Goal: Task Accomplishment & Management: Complete application form

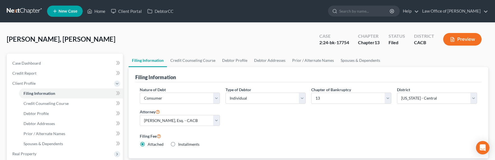
select select "1"
select select "0"
select select "3"
select select "7"
select select "0"
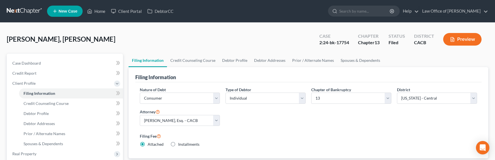
select select "4"
select select "1"
click at [24, 8] on link at bounding box center [25, 11] width 36 height 10
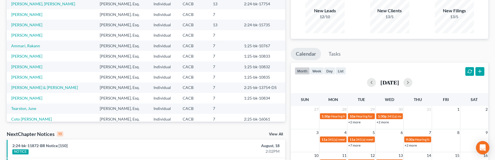
scroll to position [57, 0]
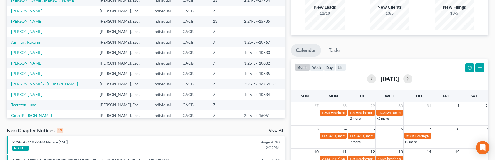
click at [42, 142] on link "2:24-bk-11872-BR Notice [150]" at bounding box center [39, 142] width 55 height 5
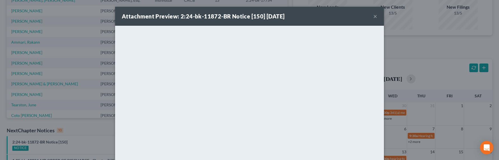
click at [424, 72] on div "Attachment Preview: 2:24-bk-11872-BR Notice [150] 08/18/2025 × <object ng-attr-…" at bounding box center [249, 80] width 499 height 160
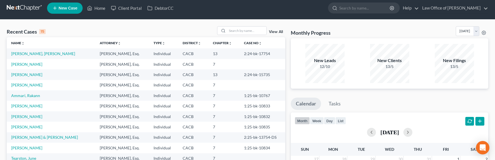
scroll to position [0, 0]
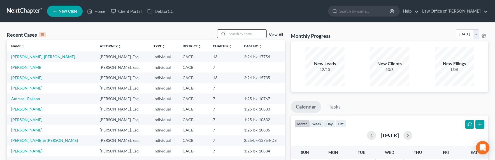
click at [243, 34] on input "search" at bounding box center [246, 34] width 39 height 8
type input "a"
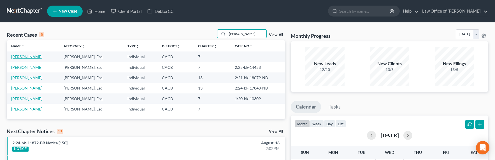
type input "edgar"
click at [24, 57] on link "Khachatrian, Edgar" at bounding box center [26, 56] width 31 height 5
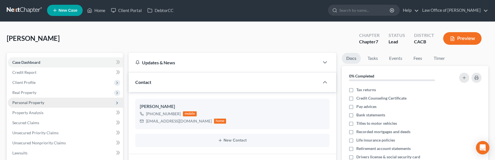
scroll to position [1, 0]
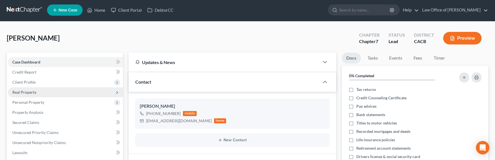
click at [26, 90] on span "Real Property" at bounding box center [24, 92] width 24 height 5
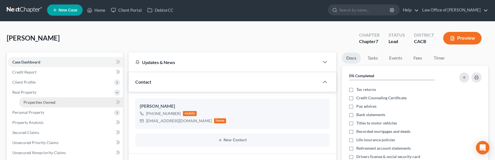
click at [31, 103] on span "Properties Owned" at bounding box center [40, 102] width 32 height 5
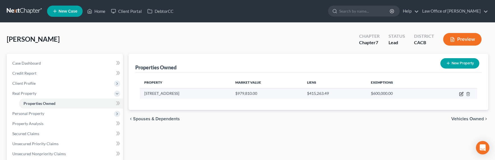
click at [460, 94] on icon "button" at bounding box center [461, 94] width 4 height 4
select select "4"
select select "3"
select select "1"
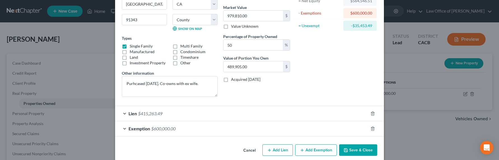
scroll to position [71, 0]
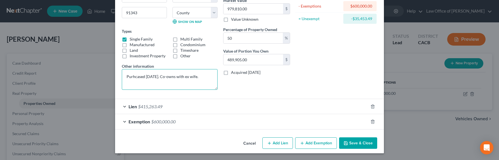
click at [154, 85] on textarea "Purhcased NOV 2017. Co-owns with ex wife." at bounding box center [170, 79] width 96 height 21
drag, startPoint x: 204, startPoint y: 80, endPoint x: 115, endPoint y: 76, distance: 89.1
click at [115, 76] on div "Address * 16625 Napa St. North Hills State AL AK AR AZ CA CO CT DE DC FL GA GU …" at bounding box center [249, 44] width 269 height 181
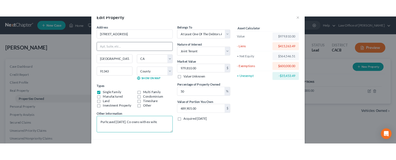
scroll to position [0, 0]
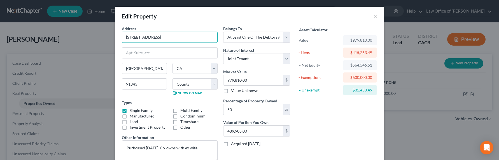
drag, startPoint x: 163, startPoint y: 40, endPoint x: 107, endPoint y: 33, distance: 56.7
click at [107, 33] on div "Edit Property × Address * 16625 Napa St. North Hills State AL AK AR AZ CA CO CT…" at bounding box center [249, 80] width 499 height 160
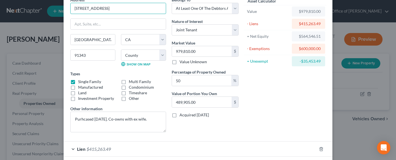
scroll to position [52, 0]
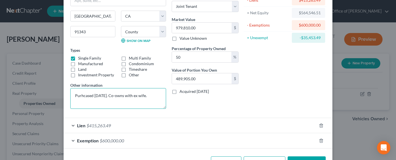
click at [108, 98] on textarea "Purhcased NOV 2017. Co-owns with ex wife." at bounding box center [118, 98] width 96 height 21
drag, startPoint x: 109, startPoint y: 101, endPoint x: 61, endPoint y: 97, distance: 48.1
click at [61, 97] on div "Edit Property × Address * 16625 Napa St. North Hills State AL AK AR AZ CA CO CT…" at bounding box center [198, 80] width 396 height 160
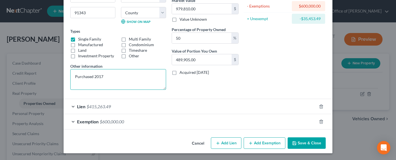
type textarea "Purchased 2017"
drag, startPoint x: 110, startPoint y: 128, endPoint x: 112, endPoint y: 120, distance: 8.3
click at [110, 123] on div "Exemption $600,000.00" at bounding box center [190, 121] width 253 height 15
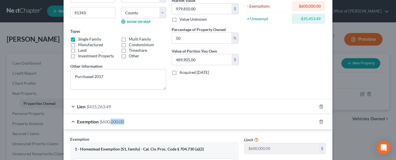
click at [112, 120] on span "$600,000.00" at bounding box center [112, 121] width 24 height 5
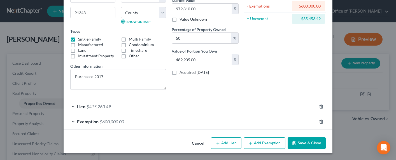
click at [113, 120] on span "$600,000.00" at bounding box center [112, 121] width 24 height 5
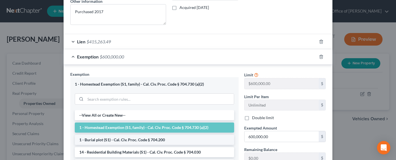
scroll to position [197, 0]
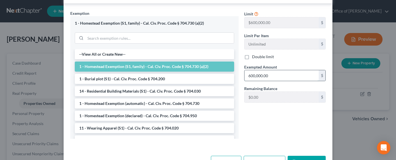
click at [279, 78] on input "600,000.00" at bounding box center [281, 75] width 74 height 11
click at [284, 77] on input "600,000.00" at bounding box center [281, 75] width 74 height 11
drag, startPoint x: 286, startPoint y: 75, endPoint x: 221, endPoint y: 72, distance: 65.0
click at [221, 72] on div "Exemption Set must be selected for CA. Exemption * 1 - Homestead Exemption (S1,…" at bounding box center [197, 76] width 261 height 133
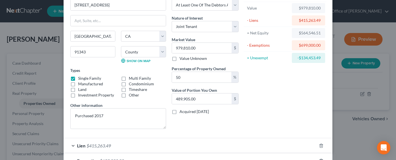
scroll to position [0, 0]
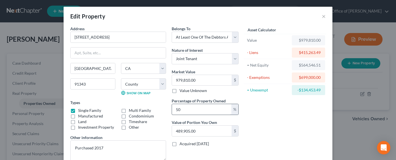
type input "699,000"
drag, startPoint x: 194, startPoint y: 110, endPoint x: 162, endPoint y: 110, distance: 32.2
click at [162, 110] on div "Address * 16625 Napa St. North Hills State AL AK AR AZ CA CO CT DE DC FL GA GU …" at bounding box center [154, 96] width 174 height 140
type input "1"
type input "9,798.10"
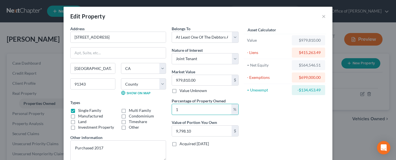
type input "10"
type input "97,981.00"
type input "100"
type input "979,810.00"
type input "100"
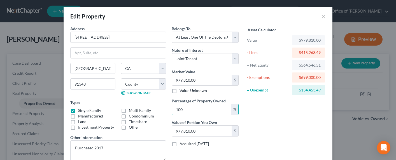
drag, startPoint x: 199, startPoint y: 93, endPoint x: 201, endPoint y: 97, distance: 4.3
click at [199, 93] on label "Value Unknown" at bounding box center [192, 91] width 27 height 6
click at [185, 92] on input "Value Unknown" at bounding box center [184, 90] width 4 height 4
checkbox input "true"
type input "0.00"
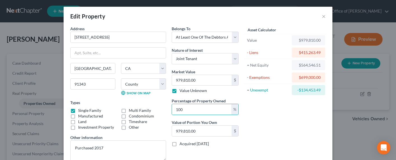
type input "0.00"
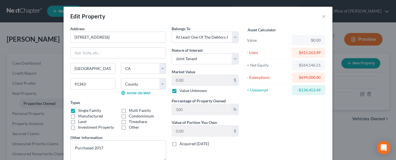
click at [182, 91] on label "Value Unknown" at bounding box center [192, 91] width 27 height 6
click at [182, 91] on input "Value Unknown" at bounding box center [184, 90] width 4 height 4
checkbox input "false"
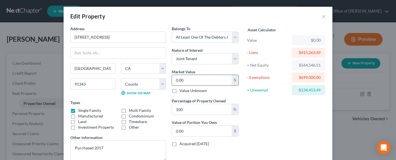
click at [187, 80] on input "0.00" at bounding box center [202, 80] width 60 height 11
click at [194, 59] on select "Select Fee Simple Joint Tenant Life Estate Equitable Interest Future Interest T…" at bounding box center [205, 58] width 67 height 11
click at [180, 82] on input "0.00" at bounding box center [202, 80] width 60 height 11
click at [187, 81] on input "0.00" at bounding box center [202, 80] width 60 height 11
drag, startPoint x: 187, startPoint y: 81, endPoint x: 147, endPoint y: 79, distance: 40.3
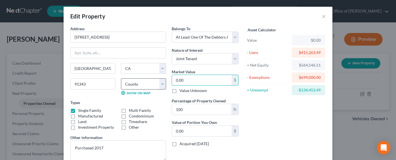
click at [147, 79] on div "Address * 16625 Napa St. North Hills State AL AK AR AZ CA CO CT DE DC FL GA GU …" at bounding box center [154, 96] width 174 height 140
type input "9"
type input "9.00"
type input "99"
type input "99.00"
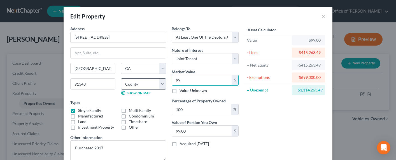
type input "995"
type input "995.00"
type input "9950"
type input "9,950.00"
type input "9,9500"
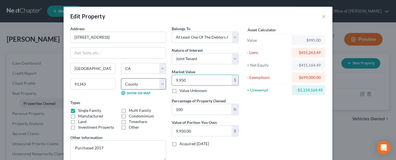
type input "99,500.00"
type input "99,5000"
type input "995,000.00"
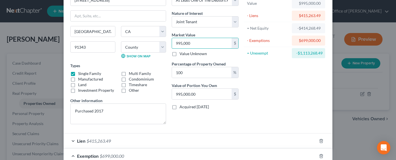
scroll to position [57, 0]
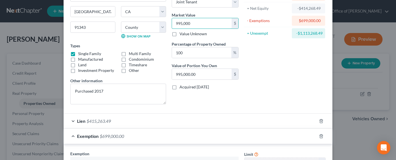
type input "995,000"
click at [110, 120] on div "Lien $415,263.49" at bounding box center [190, 121] width 253 height 15
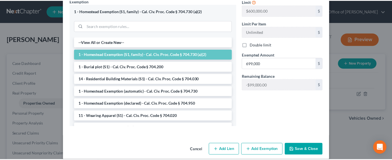
scroll to position [343, 0]
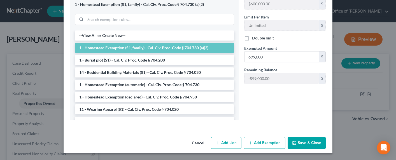
click at [307, 143] on button "Save & Close" at bounding box center [306, 143] width 38 height 12
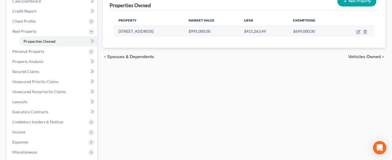
scroll to position [55, 0]
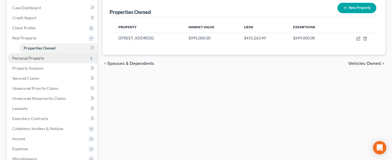
click at [25, 58] on span "Personal Property" at bounding box center [28, 58] width 32 height 5
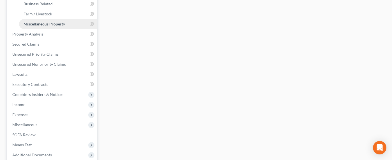
click at [52, 22] on span "Miscellaneous Property" at bounding box center [44, 24] width 41 height 5
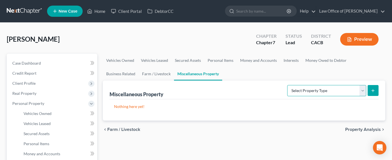
click at [308, 94] on select "Select Property Type Assigned for Creditor Benefit Within 1 Year Holding for An…" at bounding box center [326, 90] width 79 height 11
select select "transferred"
click at [287, 85] on select "Select Property Type Assigned for Creditor Benefit Within 1 Year Holding for An…" at bounding box center [326, 90] width 79 height 11
click at [377, 89] on button "submit" at bounding box center [372, 90] width 11 height 11
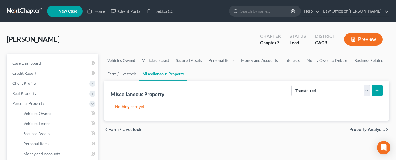
select select "Ordinary (within 2 years)"
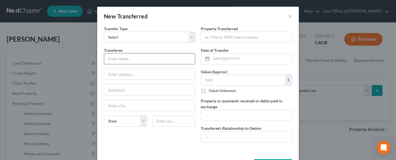
click at [125, 54] on input "text" at bounding box center [149, 58] width 91 height 11
click at [209, 34] on input "text" at bounding box center [246, 37] width 91 height 11
paste input "7527 Bellaire Ave, North Hollywood, CA 91605"
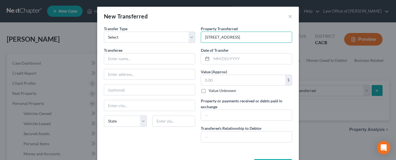
type input "7527 Bellaire Ave, North Hollywood, CA 91605"
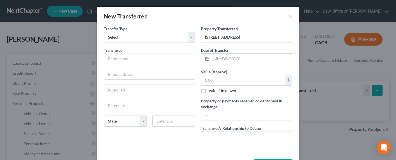
drag, startPoint x: 226, startPoint y: 62, endPoint x: 227, endPoint y: 57, distance: 4.3
click at [226, 59] on input "text" at bounding box center [251, 58] width 80 height 11
paste input "12/13/2023"
type input "12/13/2023"
click at [217, 80] on input "text" at bounding box center [243, 80] width 84 height 11
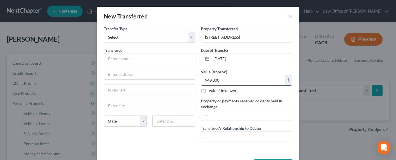
type input "940,000"
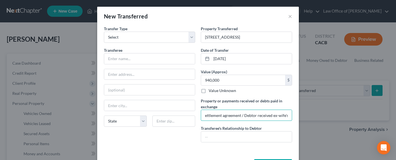
scroll to position [0, 104]
drag, startPoint x: 276, startPoint y: 116, endPoint x: 312, endPoint y: 114, distance: 35.9
click at [310, 115] on div "New Transferred × An exemption set must first be selected from the Filing Infor…" at bounding box center [198, 80] width 396 height 160
type input "Debt paid in exchange / part of marital settlement agreement / Debtor received …"
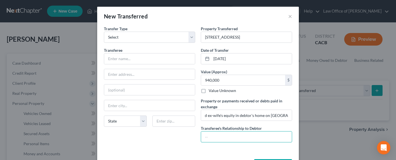
scroll to position [0, 0]
type input "Ex-Wife"
click at [116, 60] on input "text" at bounding box center [149, 58] width 91 height 11
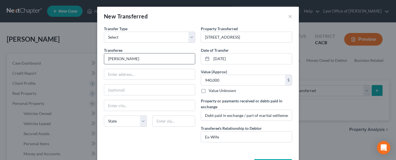
type input "Amaliya Adamyan"
paste input "7527 Bellaire Ave, North Hollywood, CA 91605"
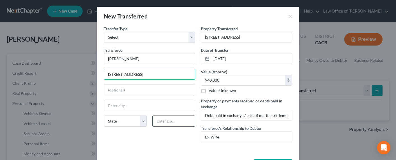
type input "7527 Bellaire Ave, North Hollywood, CA 91605"
click at [173, 122] on input "text" at bounding box center [173, 121] width 43 height 11
type input "91605"
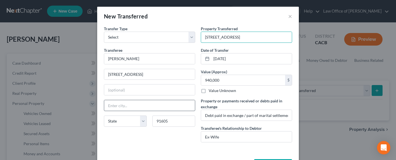
type input "North Hollywood"
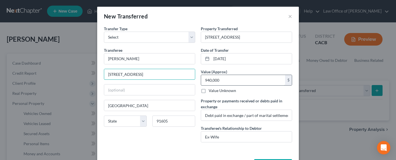
drag, startPoint x: 138, startPoint y: 76, endPoint x: 218, endPoint y: 76, distance: 80.3
click at [217, 76] on div "Transfer Type * Select Ordinary (within 2 years) Within 10 Years Transferee * A…" at bounding box center [198, 86] width 194 height 121
type input "7527 Bellaire Avenue"
select select "4"
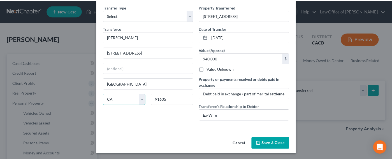
scroll to position [22, 0]
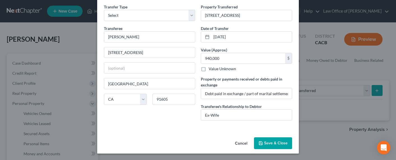
click at [269, 142] on button "Save & Close" at bounding box center [273, 143] width 38 height 12
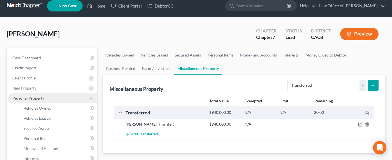
scroll to position [11, 0]
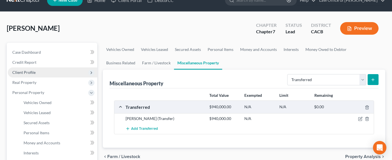
click at [19, 73] on span "Client Profile" at bounding box center [23, 72] width 23 height 5
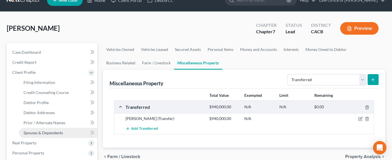
click at [37, 132] on span "Spouses & Dependents" at bounding box center [43, 132] width 39 height 5
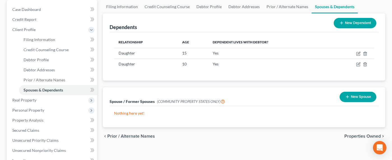
scroll to position [69, 0]
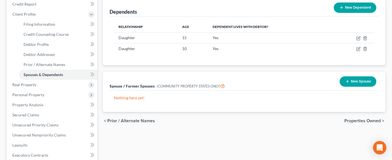
click at [347, 80] on icon "button" at bounding box center [347, 81] width 4 height 4
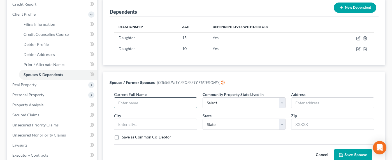
click at [122, 104] on input "text" at bounding box center [155, 103] width 82 height 11
type input "Amaliya Adamyan"
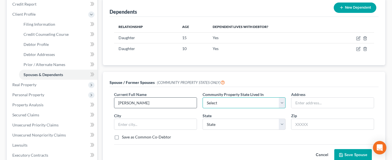
select select "1"
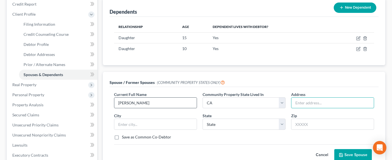
paste input "7527 Bellaire Ave, North Hollywood, CA 91605"
type input "7527 Bellaire Ave, North Hollywood, CA 91605"
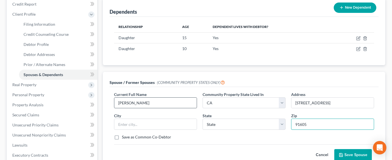
type input "91605"
type input "North Hollywood"
select select "4"
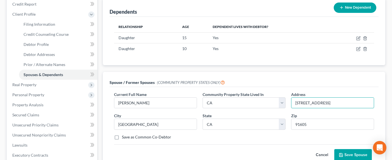
scroll to position [0, 6]
drag, startPoint x: 330, startPoint y: 104, endPoint x: 387, endPoint y: 104, distance: 57.1
click at [387, 104] on div "Spouse / Former Spouses (COMMUNITY PROPERTY STATES ONLY) Current Full Name * Am…" at bounding box center [244, 120] width 288 height 96
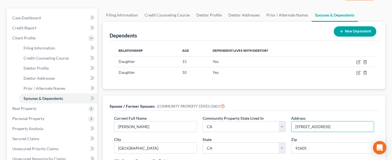
scroll to position [0, 0]
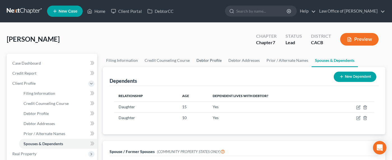
type input "7527 Bellaire Avenue"
click at [209, 59] on link "Debtor Profile" at bounding box center [209, 60] width 32 height 13
select select "3"
select select "2"
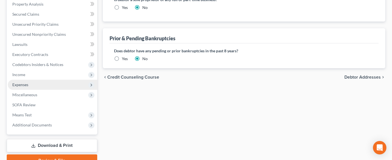
click at [18, 86] on span "Expenses" at bounding box center [20, 84] width 16 height 5
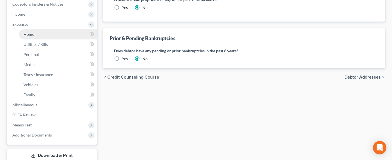
scroll to position [109, 0]
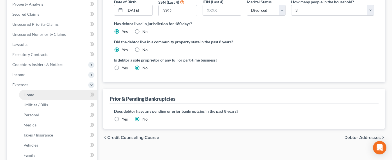
click at [31, 93] on span "Home" at bounding box center [29, 94] width 11 height 5
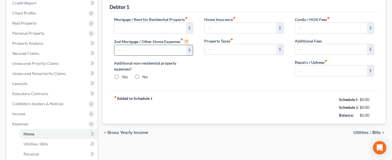
type input "2,500.00"
type input "0.00"
radio input "true"
type input "233.00"
type input "0.00"
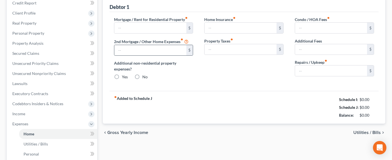
type input "0.00"
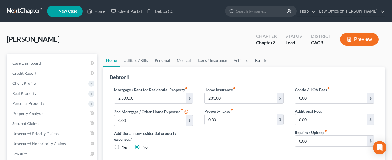
click at [258, 59] on link "Family" at bounding box center [260, 60] width 18 height 13
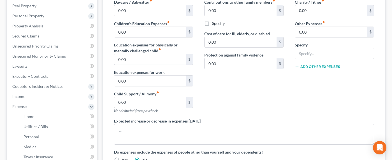
scroll to position [74, 0]
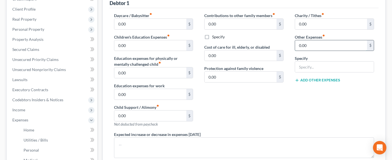
drag, startPoint x: 311, startPoint y: 45, endPoint x: 317, endPoint y: 45, distance: 5.3
click at [317, 45] on input "0.00" at bounding box center [331, 45] width 72 height 11
type input "0"
type input "450"
type input "P"
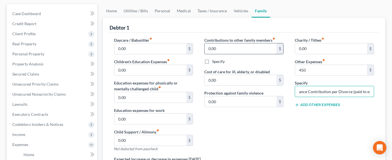
scroll to position [0, 0]
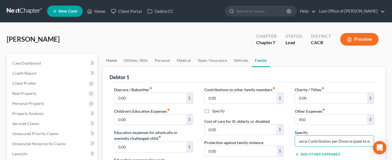
type input "Children's Health Insurance Contribution per Divorce (paid to ex)"
click at [112, 60] on link "Home" at bounding box center [111, 60] width 17 height 13
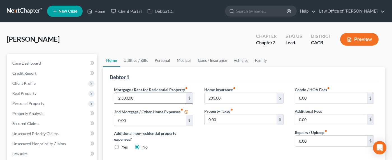
click at [140, 99] on input "2,500.00" at bounding box center [150, 98] width 72 height 11
click at [25, 92] on span "Real Property" at bounding box center [24, 93] width 24 height 5
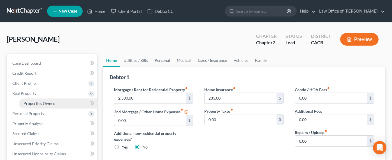
click at [50, 102] on span "Properties Owned" at bounding box center [40, 103] width 32 height 5
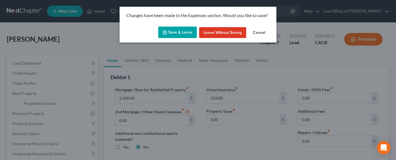
click at [177, 32] on button "Save & Leave" at bounding box center [177, 33] width 39 height 12
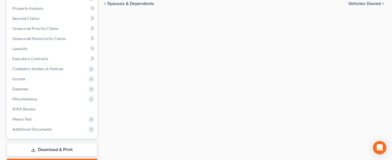
scroll to position [132, 0]
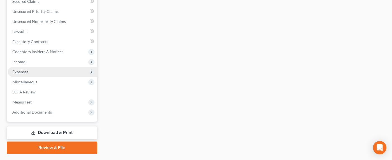
click at [19, 69] on span "Expenses" at bounding box center [20, 71] width 16 height 5
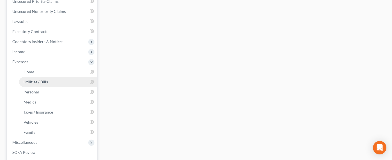
scroll to position [122, 0]
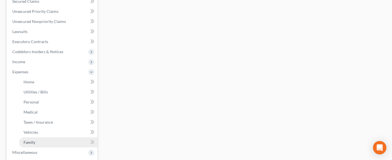
click at [31, 141] on span "Family" at bounding box center [30, 142] width 12 height 5
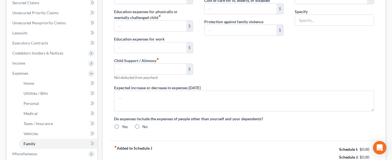
type input "0.00"
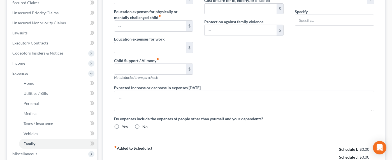
type input "0.00"
type input "450.00"
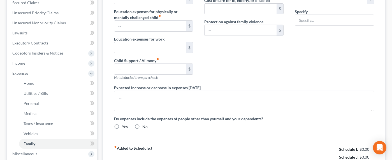
type input "Children's Health Insurance Contribution per Divorce (paid to ex)"
radio input "true"
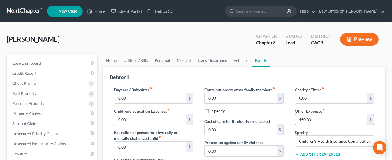
click at [301, 120] on input "450.00" at bounding box center [331, 119] width 72 height 11
click at [303, 120] on input "450.00" at bounding box center [331, 119] width 72 height 11
drag, startPoint x: 303, startPoint y: 120, endPoint x: 295, endPoint y: 120, distance: 7.8
click at [295, 120] on input "450.00" at bounding box center [331, 119] width 72 height 11
click at [300, 119] on input "450.00" at bounding box center [331, 119] width 72 height 11
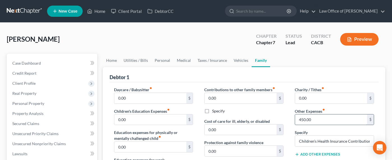
drag, startPoint x: 302, startPoint y: 120, endPoint x: 299, endPoint y: 119, distance: 2.9
click at [299, 119] on input "450.00" at bounding box center [331, 119] width 72 height 11
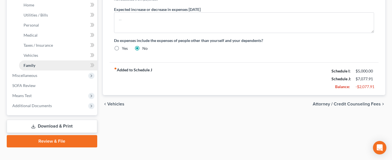
scroll to position [207, 0]
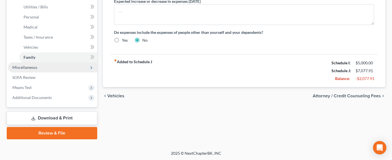
type input "310.00"
click at [15, 65] on span "Miscellaneous" at bounding box center [24, 67] width 25 height 5
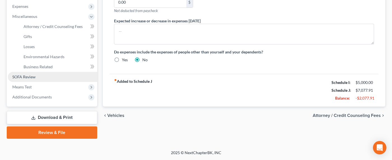
scroll to position [187, 0]
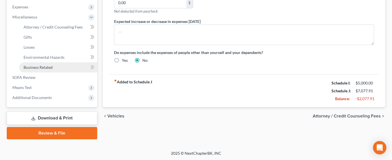
click at [27, 65] on span "Business Related" at bounding box center [38, 67] width 29 height 5
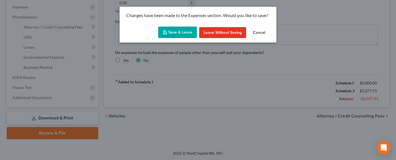
click at [176, 32] on button "Save & Leave" at bounding box center [177, 33] width 39 height 12
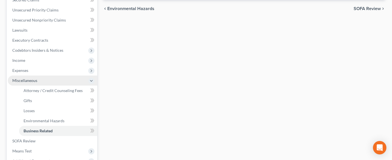
scroll to position [132, 0]
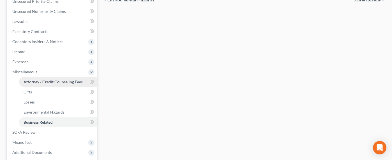
click at [45, 81] on span "Attorney / Credit Counseling Fees" at bounding box center [53, 81] width 59 height 5
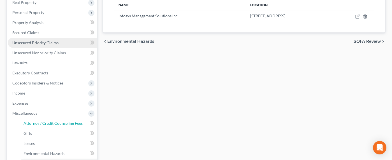
select select "0"
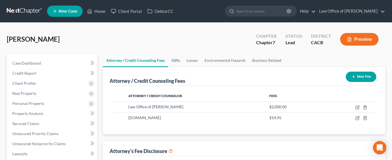
click at [182, 60] on link "Gifts" at bounding box center [175, 60] width 15 height 13
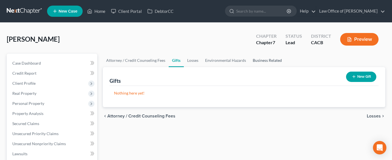
click at [257, 61] on link "Business Related" at bounding box center [267, 60] width 36 height 13
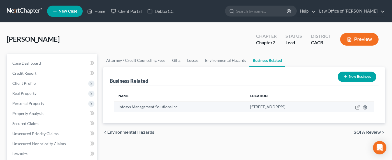
click at [357, 107] on icon "button" at bounding box center [357, 107] width 3 height 3
select select "officer"
select select "4"
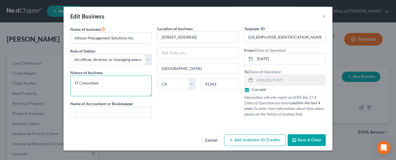
click at [116, 87] on textarea "IT Consultant" at bounding box center [110, 86] width 81 height 21
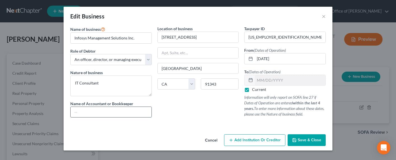
click at [112, 112] on input "text" at bounding box center [111, 112] width 81 height 11
type input "CPA/Accountant"
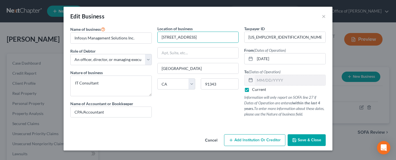
click at [310, 138] on button "Save & Close" at bounding box center [306, 140] width 38 height 12
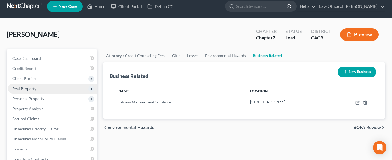
scroll to position [10, 0]
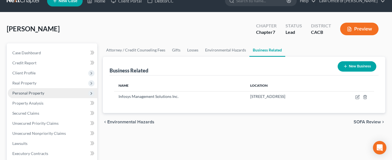
click at [22, 92] on span "Personal Property" at bounding box center [28, 93] width 32 height 5
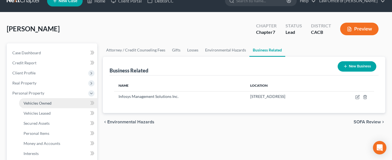
click at [29, 105] on link "Vehicles Owned" at bounding box center [58, 103] width 78 height 10
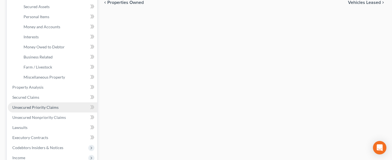
scroll to position [132, 0]
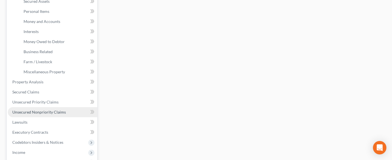
click at [41, 113] on span "Unsecured Nonpriority Claims" at bounding box center [38, 112] width 53 height 5
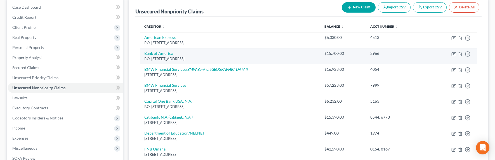
scroll to position [50, 0]
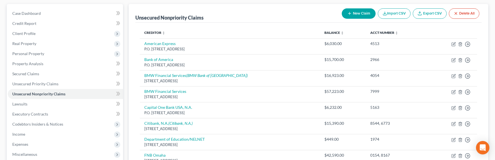
click at [236, 17] on div "Unsecured Nonpriority Claims New Claim Import CSV Export CSV Delete All" at bounding box center [308, 13] width 347 height 19
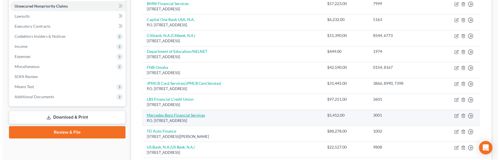
scroll to position [138, 0]
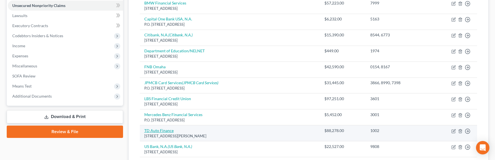
click at [157, 130] on link "TD Auto Finance" at bounding box center [158, 130] width 29 height 5
select select "23"
select select "14"
select select "0"
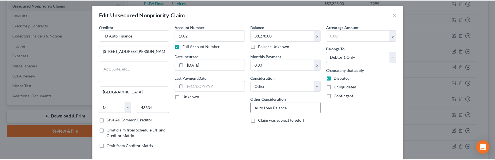
scroll to position [0, 0]
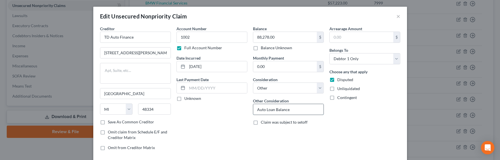
click at [303, 110] on input "Auto Loan Balance" at bounding box center [288, 109] width 70 height 11
click at [396, 18] on button "×" at bounding box center [398, 16] width 4 height 7
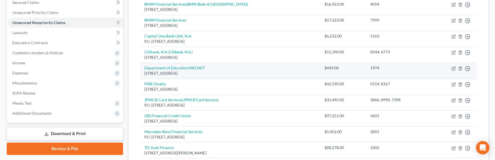
scroll to position [115, 0]
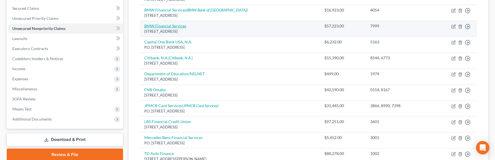
click at [160, 27] on link "BMW Financial Services" at bounding box center [165, 26] width 42 height 5
select select "36"
select select "14"
select select "3"
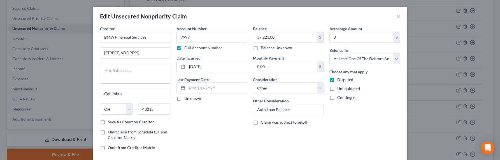
click at [393, 16] on div "Edit Unsecured Nonpriority Claim ×" at bounding box center [249, 16] width 313 height 19
click at [393, 17] on div "Edit Unsecured Nonpriority Claim ×" at bounding box center [249, 16] width 313 height 19
click at [397, 17] on button "×" at bounding box center [398, 16] width 4 height 7
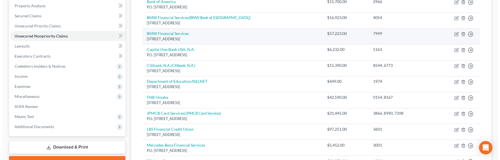
scroll to position [103, 0]
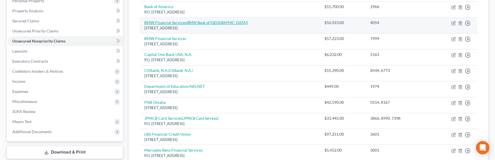
click at [178, 22] on link "BMW Financial Services (BMW Bank of North America)" at bounding box center [196, 22] width 104 height 5
select select "36"
select select "14"
select select "0"
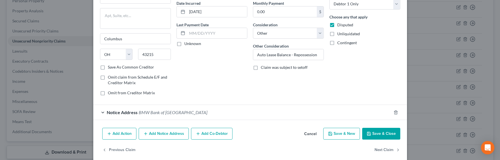
scroll to position [62, 0]
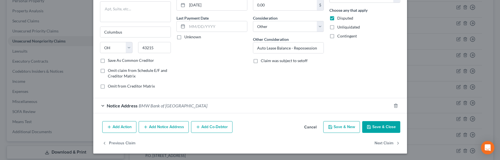
click at [117, 125] on button "Add Action" at bounding box center [119, 127] width 34 height 12
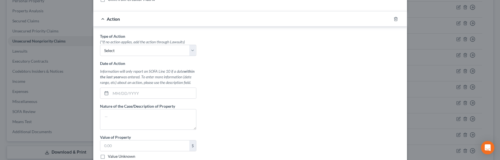
scroll to position [165, 0]
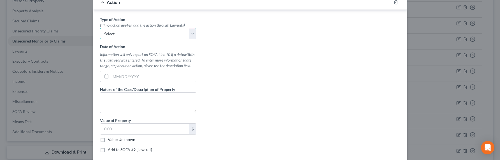
click at [151, 32] on select "Select Repossession Garnishment Foreclosure Personal Injury Attached, Seized, O…" at bounding box center [148, 33] width 96 height 11
select select "0"
click at [100, 28] on select "Select Repossession Garnishment Foreclosure Personal Injury Attached, Seized, O…" at bounding box center [148, 33] width 96 height 11
click at [128, 77] on input "text" at bounding box center [153, 76] width 85 height 11
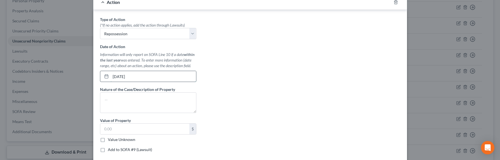
type input "03/15/2025"
click at [133, 98] on textarea "Car repo'd" at bounding box center [148, 102] width 96 height 21
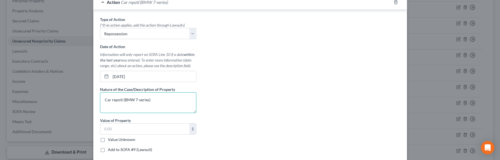
type textarea "Car repo'd (BMW 7-series)"
click at [120, 140] on label "Value Unknown" at bounding box center [121, 140] width 27 height 6
click at [114, 140] on input "Value Unknown" at bounding box center [112, 139] width 4 height 4
checkbox input "true"
type input "0.00"
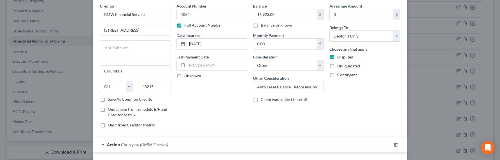
scroll to position [0, 0]
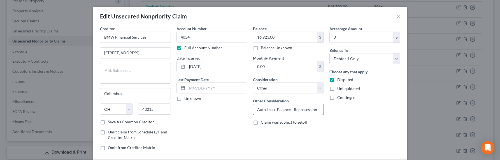
click at [308, 114] on input "Auto Lease Balance - Repossession" at bounding box center [288, 109] width 70 height 11
click at [301, 111] on input "Auto Lease Balance - Repossession" at bounding box center [288, 109] width 70 height 11
click at [301, 110] on input "Auto Lease Balance - Repossession" at bounding box center [288, 109] width 70 height 11
click at [278, 110] on input "Auto Lease Balance - Repossession" at bounding box center [288, 109] width 70 height 11
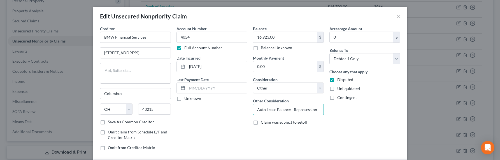
click at [277, 47] on label "Balance Unknown" at bounding box center [276, 48] width 31 height 6
click at [266, 47] on input "Balance Unknown" at bounding box center [265, 47] width 4 height 4
checkbox input "true"
type input "0.00"
click at [268, 111] on input "Auto Lease Balance - Repossession" at bounding box center [288, 109] width 70 height 11
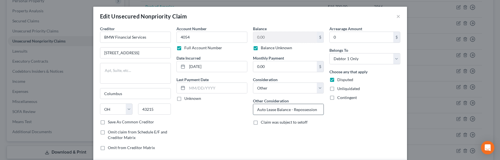
click at [264, 110] on input "Auto Lease Balance - Repossession" at bounding box center [288, 109] width 70 height 11
click at [281, 110] on input "Auto Lease Balance - Repossession" at bounding box center [288, 109] width 70 height 11
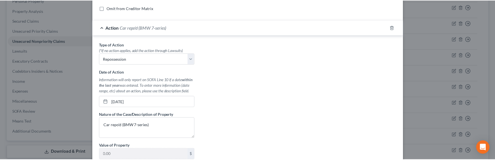
scroll to position [229, 0]
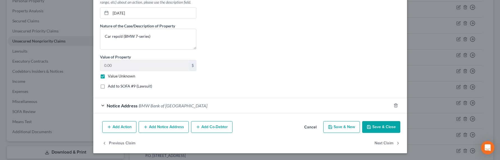
type input "Auto Lease - Repossession"
click at [374, 129] on button "Save & Close" at bounding box center [381, 127] width 38 height 12
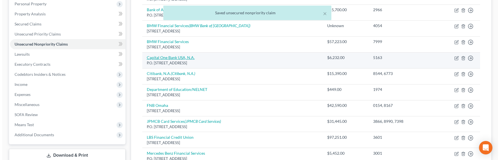
scroll to position [50, 0]
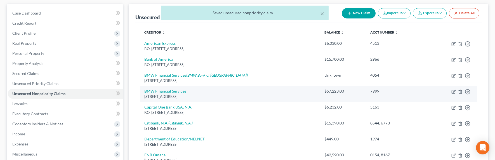
click at [166, 89] on link "BMW Financial Services" at bounding box center [165, 91] width 42 height 5
select select "36"
select select "14"
select select "3"
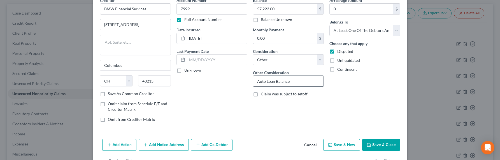
scroll to position [46, 0]
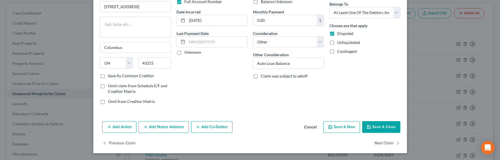
click at [214, 126] on button "Add Co-Debtor" at bounding box center [211, 127] width 41 height 12
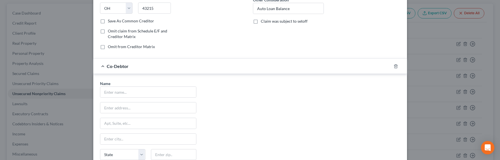
scroll to position [120, 0]
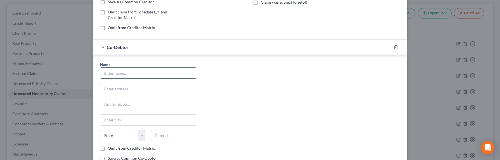
click at [128, 70] on input "text" at bounding box center [148, 73] width 96 height 11
type input "Infosys Management Solutions"
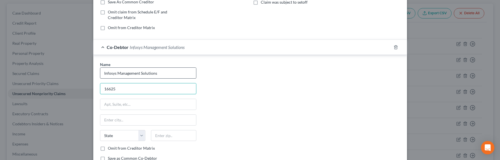
type input "16625 Napa St."
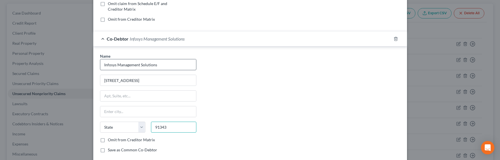
scroll to position [132, 0]
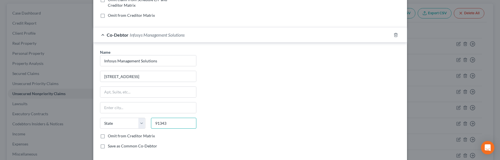
type input "91343"
click at [132, 146] on label "Save as Common Co-Debtor" at bounding box center [132, 146] width 49 height 6
click at [114, 146] on input "Save as Common Co-Debtor" at bounding box center [112, 145] width 4 height 4
checkbox input "true"
type input "North Hills"
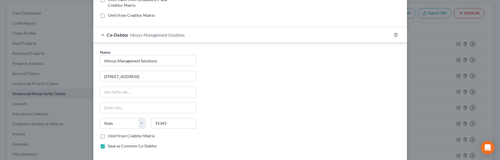
select select "4"
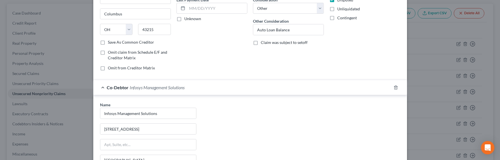
scroll to position [0, 0]
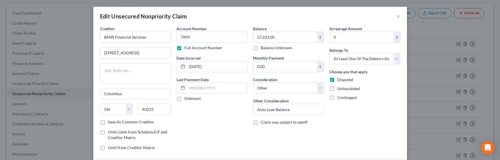
click at [266, 48] on label "Balance Unknown" at bounding box center [276, 48] width 31 height 6
click at [266, 48] on input "Balance Unknown" at bounding box center [265, 47] width 4 height 4
checkbox input "true"
type input "0.00"
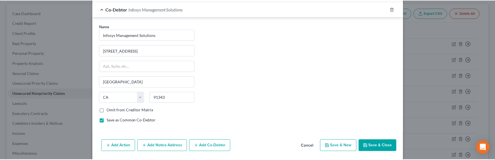
scroll to position [177, 0]
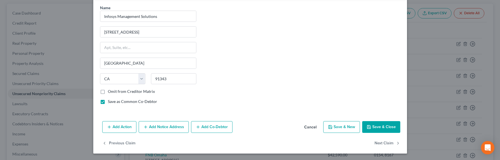
click at [382, 128] on button "Save & Close" at bounding box center [381, 127] width 38 height 12
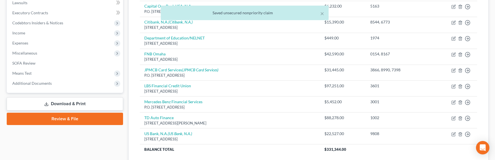
scroll to position [170, 0]
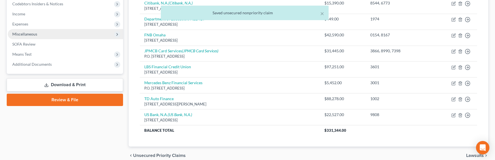
click at [16, 36] on span "Miscellaneous" at bounding box center [24, 34] width 25 height 5
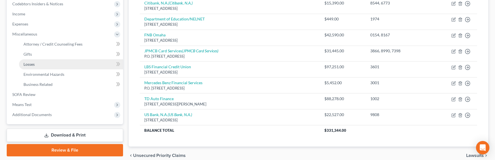
click at [28, 64] on span "Losses" at bounding box center [29, 64] width 11 height 5
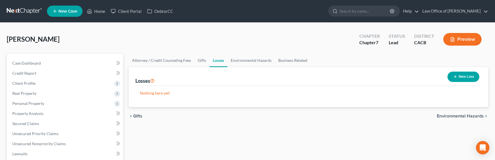
click at [463, 77] on button "New Loss" at bounding box center [464, 77] width 32 height 10
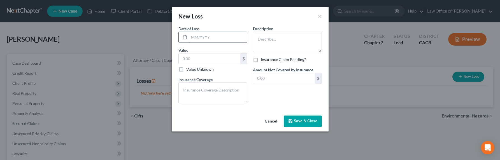
click at [198, 39] on input "text" at bounding box center [218, 37] width 58 height 11
click at [280, 44] on textarea at bounding box center [287, 42] width 69 height 21
type textarea "C"
type textarea "B"
type textarea "2019 M6 stolen"
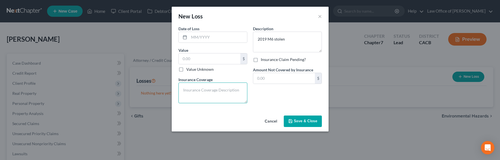
click at [215, 94] on textarea at bounding box center [212, 93] width 69 height 21
type textarea "None"
click at [204, 35] on input "text" at bounding box center [218, 37] width 58 height 11
click at [191, 71] on label "Value Unknown" at bounding box center [199, 70] width 27 height 6
click at [191, 70] on input "Value Unknown" at bounding box center [190, 69] width 4 height 4
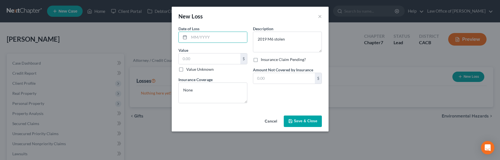
checkbox input "true"
type input "0.00"
click at [203, 40] on input "text" at bounding box center [218, 37] width 58 height 11
type input "j"
type input "12/2024"
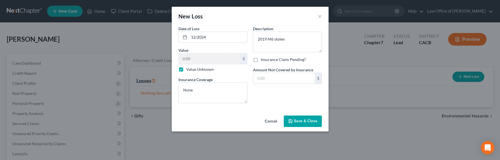
click at [308, 121] on span "Save & Close" at bounding box center [306, 121] width 24 height 5
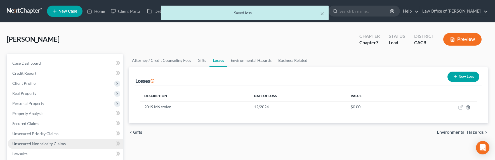
click at [28, 142] on span "Unsecured Nonpriority Claims" at bounding box center [38, 143] width 53 height 5
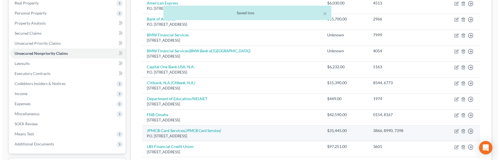
scroll to position [124, 0]
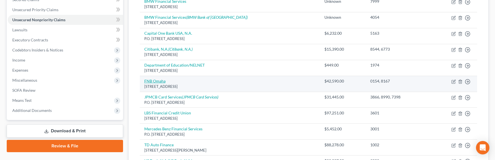
click at [158, 80] on link "FNB Omaha" at bounding box center [154, 81] width 21 height 5
select select "30"
select select "2"
select select "0"
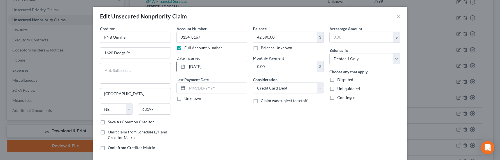
click at [212, 68] on input "9/1/2010" at bounding box center [217, 66] width 60 height 11
click at [213, 68] on input "9/1/2010" at bounding box center [217, 66] width 60 height 11
drag, startPoint x: 208, startPoint y: 66, endPoint x: 170, endPoint y: 65, distance: 38.6
click at [170, 64] on div "Creditor * FNB Omaha 1620 Dodge St. Omaha State AL AK AR AZ CA CO CT DE DC FL G…" at bounding box center [250, 90] width 306 height 129
type input "2010-2024"
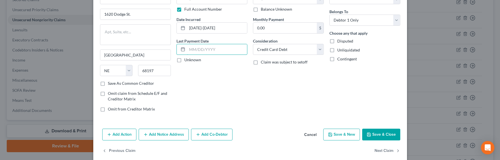
scroll to position [46, 0]
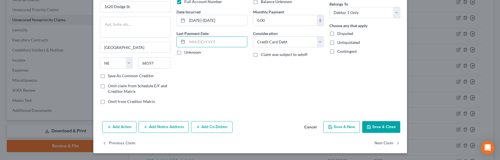
click at [378, 123] on button "Save & Close" at bounding box center [381, 127] width 38 height 12
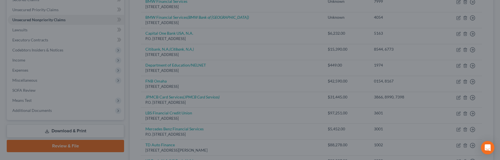
type input "0"
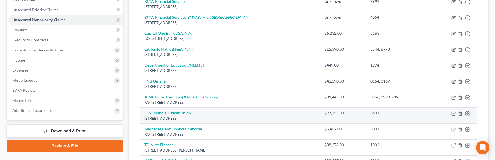
click at [183, 111] on link "LBS Financial Credit Union" at bounding box center [167, 113] width 47 height 5
select select "4"
select select "14"
select select "0"
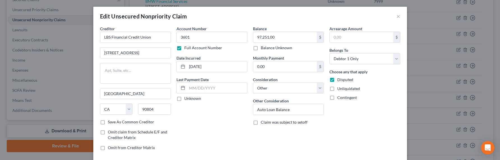
click at [217, 142] on div "Account Number 3601 Full Account Number Date Incurred 12/23/2024 Last Payment D…" at bounding box center [212, 90] width 76 height 129
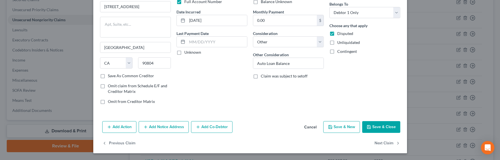
click at [123, 129] on button "Add Action" at bounding box center [119, 127] width 34 height 12
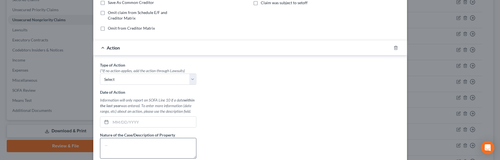
scroll to position [166, 0]
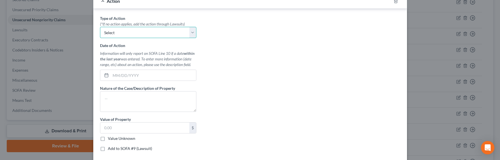
click at [129, 35] on select "Select Repossession Garnishment Foreclosure Personal Injury Attached, Seized, O…" at bounding box center [148, 32] width 96 height 11
select select "0"
click at [100, 27] on select "Select Repossession Garnishment Foreclosure Personal Injury Attached, Seized, O…" at bounding box center [148, 32] width 96 height 11
click at [123, 78] on input "text" at bounding box center [153, 75] width 85 height 11
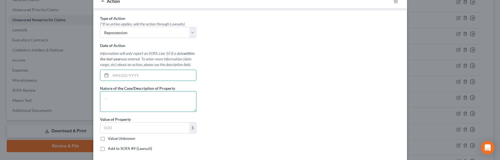
click at [121, 98] on textarea at bounding box center [148, 101] width 96 height 21
type textarea "j"
type textarea "Car repo SL63 Mercedes"
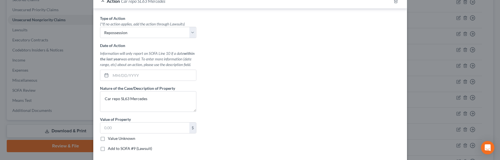
click at [119, 138] on label "Value Unknown" at bounding box center [121, 139] width 27 height 6
click at [114, 138] on input "Value Unknown" at bounding box center [112, 138] width 4 height 4
checkbox input "true"
type input "0.00"
click at [119, 74] on input "text" at bounding box center [153, 75] width 85 height 11
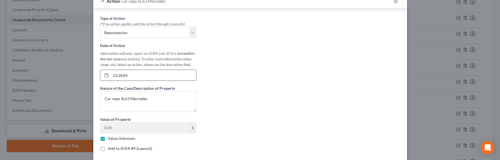
type input "12/2024"
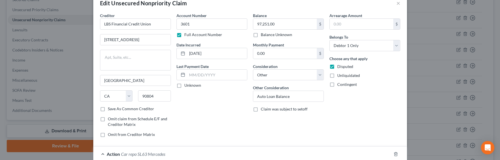
scroll to position [0, 0]
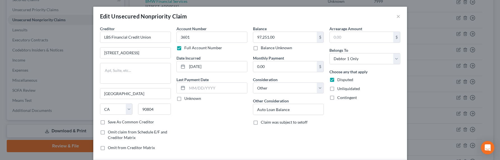
click at [269, 49] on label "Balance Unknown" at bounding box center [276, 48] width 31 height 6
click at [266, 49] on input "Balance Unknown" at bounding box center [265, 47] width 4 height 4
checkbox input "true"
type input "0.00"
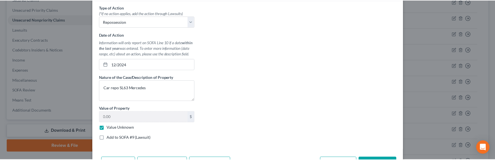
scroll to position [213, 0]
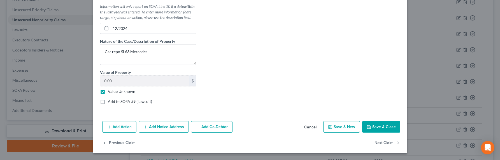
click at [378, 126] on button "Save & Close" at bounding box center [381, 127] width 38 height 12
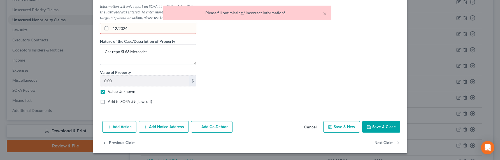
click at [129, 31] on input "12/2024" at bounding box center [153, 28] width 85 height 11
click at [118, 29] on input "12/2024" at bounding box center [153, 28] width 85 height 11
click at [117, 27] on input "12/2024" at bounding box center [153, 28] width 85 height 11
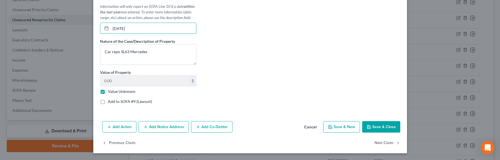
type input "12/01/2024"
click at [362, 127] on button "Save & Close" at bounding box center [381, 127] width 38 height 12
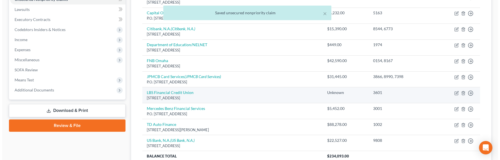
scroll to position [176, 0]
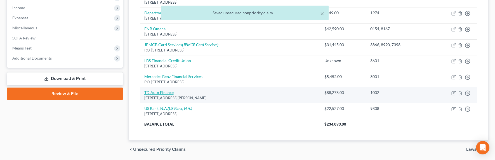
click at [154, 91] on link "TD Auto Finance" at bounding box center [158, 92] width 29 height 5
select select "23"
select select "14"
select select "0"
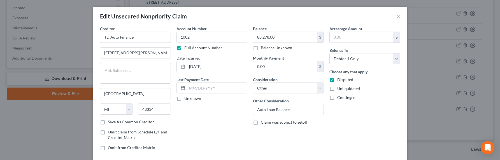
click at [244, 51] on div "Account Number 1002 Full Account Number Date Incurred 12/26/2024 Last Payment D…" at bounding box center [212, 90] width 76 height 129
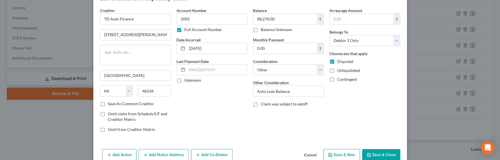
scroll to position [46, 0]
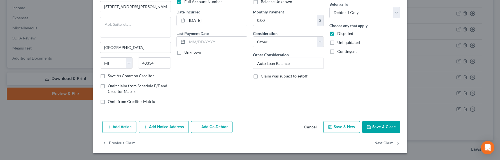
click at [124, 127] on button "Add Action" at bounding box center [119, 127] width 34 height 12
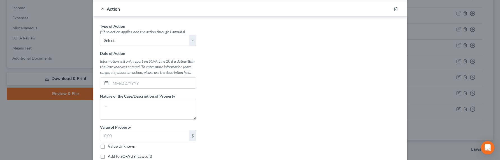
scroll to position [172, 0]
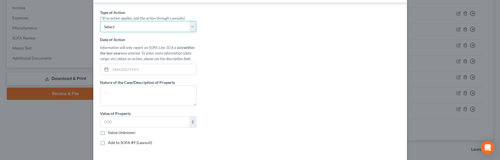
click at [116, 27] on select "Select Repossession Garnishment Foreclosure Personal Injury Attached, Seized, O…" at bounding box center [148, 26] width 96 height 11
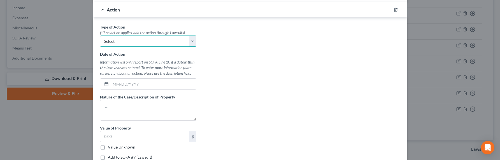
scroll to position [90, 0]
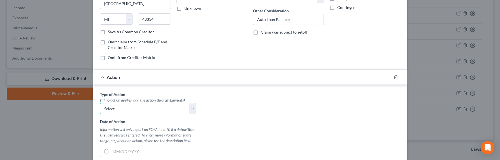
click at [116, 109] on select "Select Repossession Garnishment Foreclosure Personal Injury Attached, Seized, O…" at bounding box center [148, 108] width 96 height 11
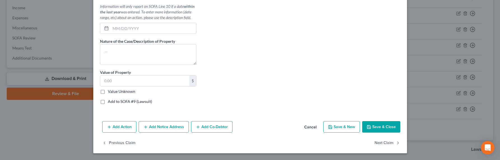
scroll to position [0, 0]
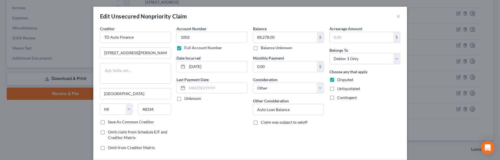
click at [280, 48] on label "Balance Unknown" at bounding box center [276, 48] width 31 height 6
click at [266, 48] on input "Balance Unknown" at bounding box center [265, 47] width 4 height 4
checkbox input "true"
type input "0.00"
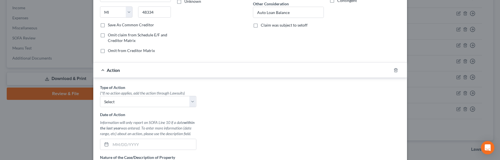
scroll to position [120, 0]
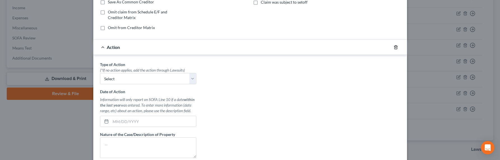
click at [394, 48] on icon "button" at bounding box center [395, 47] width 3 height 4
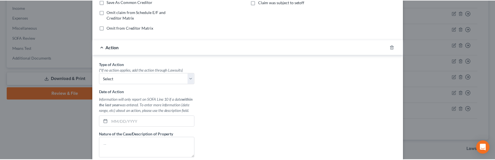
scroll to position [46, 0]
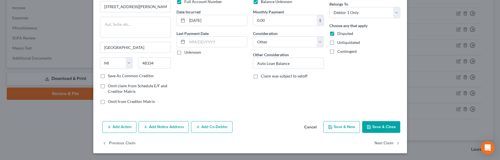
click at [374, 123] on button "Save & Close" at bounding box center [381, 127] width 38 height 12
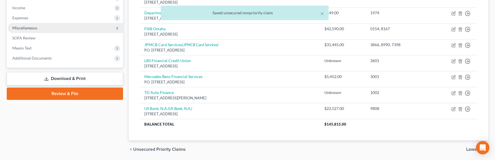
click at [18, 30] on span "Miscellaneous" at bounding box center [65, 28] width 115 height 10
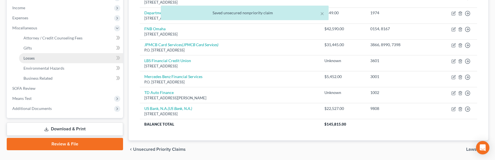
click at [34, 56] on span "Losses" at bounding box center [29, 58] width 11 height 5
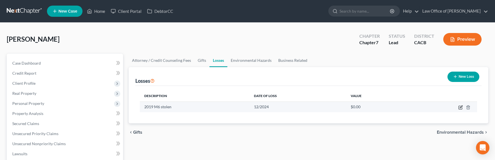
click at [462, 108] on icon "button" at bounding box center [461, 107] width 4 height 4
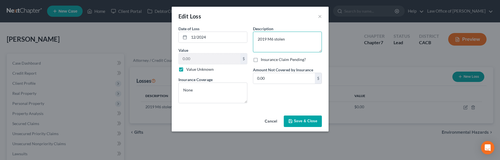
click at [291, 39] on textarea "2019 M6 stolen" at bounding box center [287, 42] width 69 height 21
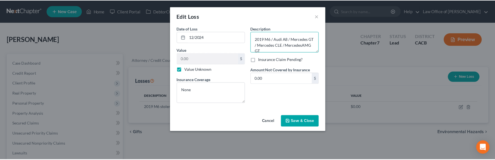
scroll to position [1, 0]
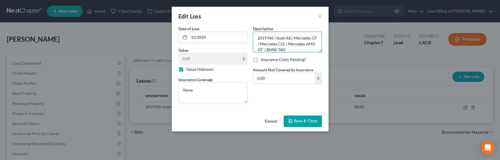
click at [268, 37] on textarea "2019 M6 / Audi A8 / Mercedes GT / Mercedes CLE / Mercedes AMG GT / BMW 740i" at bounding box center [287, 42] width 69 height 21
drag, startPoint x: 267, startPoint y: 37, endPoint x: 240, endPoint y: 37, distance: 26.9
click at [240, 37] on div "Date of Loss * 12/2024 Value 0.00 $ Value Unknown Balance Undetermined 0.00 $ V…" at bounding box center [249, 67] width 149 height 82
type textarea "BMW M6 / Audi A8 / Mercedes GT / Mercedes CLE / Mercedes AMG GT / BMW 740i"
click at [312, 117] on button "Save & Close" at bounding box center [303, 122] width 38 height 12
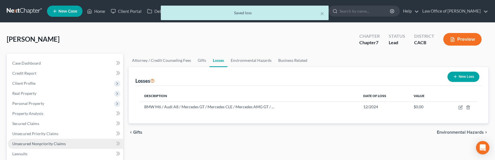
click at [36, 145] on span "Unsecured Nonpriority Claims" at bounding box center [38, 143] width 53 height 5
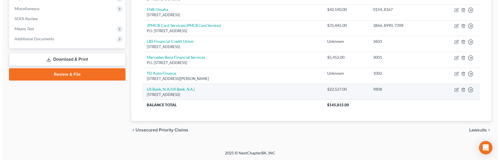
scroll to position [78, 0]
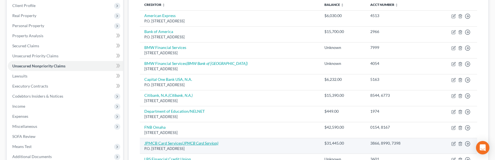
click at [170, 143] on link "JPMCB Card Services (JPMCB Card Services)" at bounding box center [181, 143] width 74 height 5
select select "7"
select select "2"
select select "0"
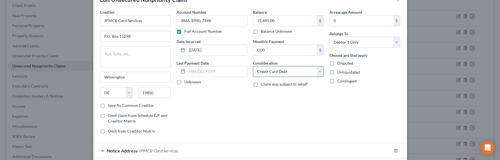
scroll to position [0, 0]
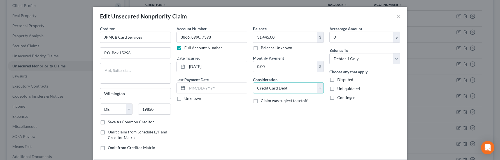
click at [261, 85] on select "Select Cable / Satellite Services Collection Agency Credit Card Debt Debt Couns…" at bounding box center [288, 88] width 71 height 11
select select "14"
click at [253, 83] on select "Select Cable / Satellite Services Collection Agency Credit Card Debt Debt Couns…" at bounding box center [288, 88] width 71 height 11
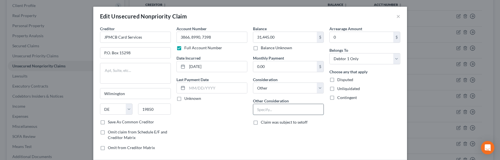
click at [265, 113] on input "text" at bounding box center [288, 109] width 70 height 11
type input "Fraudulent Charges"
click at [337, 81] on span "Disputed" at bounding box center [345, 79] width 16 height 5
click at [339, 81] on input "Disputed" at bounding box center [341, 79] width 4 height 4
checkbox input "true"
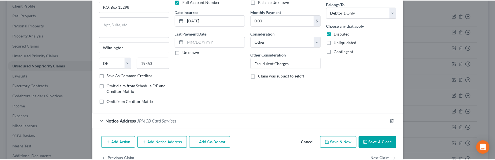
scroll to position [62, 0]
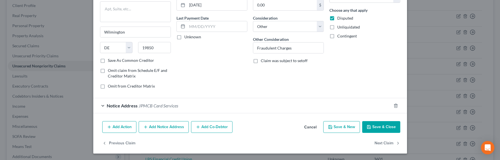
click at [391, 130] on button "Save & Close" at bounding box center [381, 127] width 38 height 12
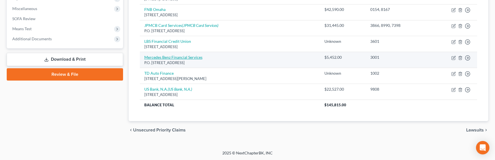
scroll to position [67, 0]
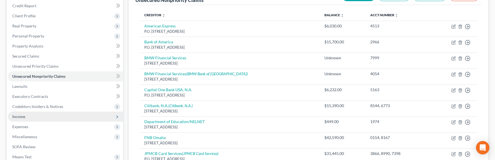
click at [38, 119] on span "Income" at bounding box center [65, 117] width 115 height 10
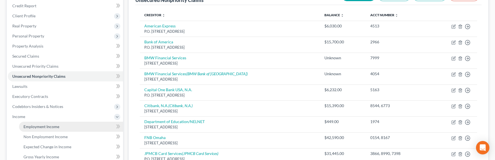
click at [39, 124] on link "Employment Income" at bounding box center [71, 127] width 104 height 10
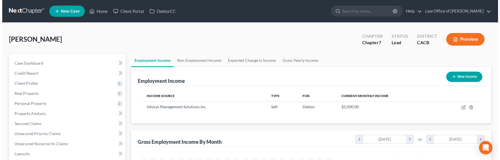
scroll to position [100, 203]
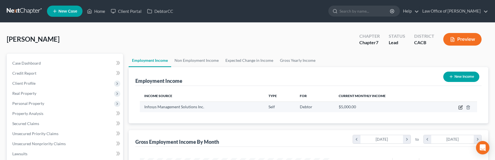
click at [462, 107] on icon "button" at bounding box center [461, 107] width 4 height 4
select select "1"
select select "4"
select select "0"
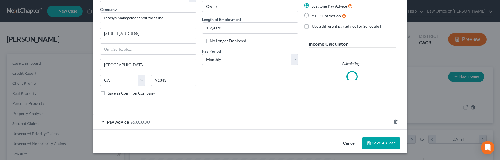
scroll to position [36, 0]
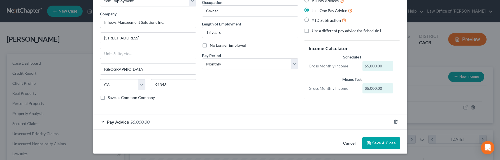
click at [130, 124] on span "$5,000.00" at bounding box center [139, 121] width 19 height 5
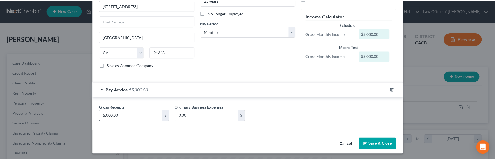
scroll to position [69, 0]
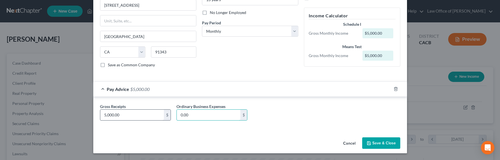
drag, startPoint x: 190, startPoint y: 116, endPoint x: 152, endPoint y: 114, distance: 38.1
click at [163, 114] on div "Gross Receipts 5,000.00 $ Ordinary Business Expenses 0.00 $" at bounding box center [250, 115] width 306 height 22
click at [123, 118] on input "5,000.00" at bounding box center [132, 115] width 64 height 11
click at [125, 116] on input "5,000.00" at bounding box center [132, 115] width 64 height 11
drag, startPoint x: 126, startPoint y: 115, endPoint x: 92, endPoint y: 114, distance: 34.4
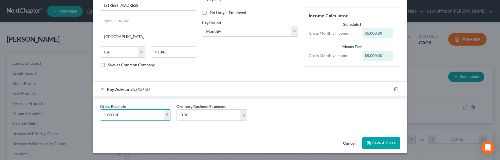
click at [93, 115] on div "Gross Receipts 5,000.00 $ Ordinary Business Expenses 0.00 $" at bounding box center [249, 113] width 313 height 33
type input "5,325"
type input "5"
type input "650"
click at [368, 140] on button "Save & Close" at bounding box center [381, 143] width 38 height 12
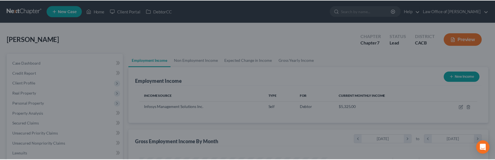
scroll to position [279778, 279675]
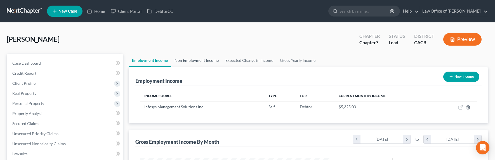
click at [200, 58] on link "Non Employment Income" at bounding box center [196, 60] width 51 height 13
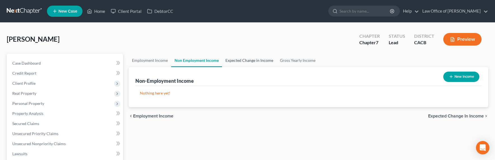
click at [239, 61] on link "Expected Change in Income" at bounding box center [249, 60] width 55 height 13
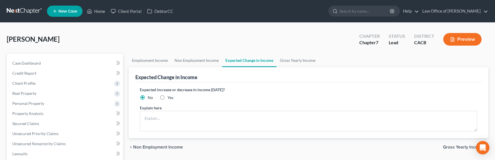
click at [170, 97] on span "Yes" at bounding box center [171, 97] width 6 height 5
click at [170, 97] on input "Yes" at bounding box center [172, 97] width 4 height 4
radio input "true"
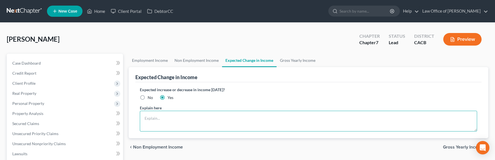
click at [176, 117] on textarea at bounding box center [309, 121] width 338 height 21
type textarea "Debtor's income fluctuates due to business income."
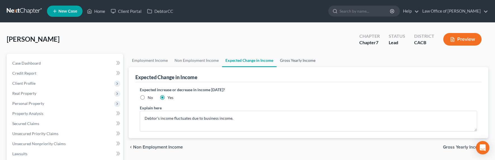
click at [286, 62] on link "Gross Yearly Income" at bounding box center [298, 60] width 42 height 13
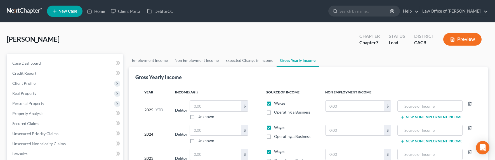
click at [274, 104] on label "Wages" at bounding box center [279, 103] width 11 height 6
click at [277, 104] on input "Wages" at bounding box center [279, 102] width 4 height 4
checkbox input "false"
click at [274, 113] on label "Operating a Business" at bounding box center [292, 112] width 36 height 6
click at [277, 113] on input "Operating a Business" at bounding box center [279, 111] width 4 height 4
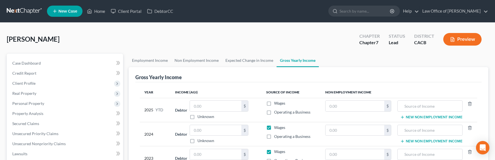
checkbox input "true"
click at [219, 104] on input "text" at bounding box center [215, 106] width 51 height 11
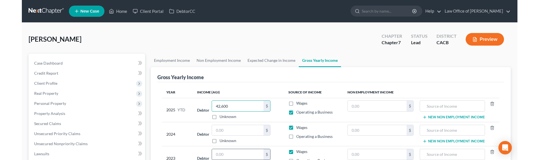
scroll to position [57, 0]
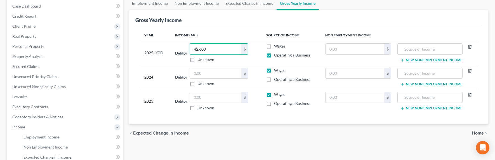
type input "42,600"
click at [214, 75] on input "text" at bounding box center [215, 73] width 51 height 11
click at [201, 74] on input "text" at bounding box center [215, 73] width 51 height 11
type input "75,630"
click at [274, 79] on label "Operating a Business" at bounding box center [292, 80] width 36 height 6
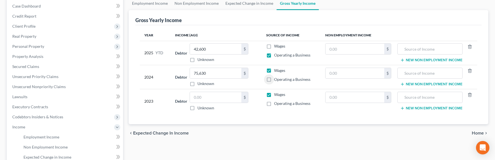
click at [277, 79] on input "Operating a Business" at bounding box center [279, 79] width 4 height 4
checkbox input "true"
click at [274, 71] on label "Wages" at bounding box center [279, 71] width 11 height 6
click at [277, 71] on input "Wages" at bounding box center [279, 70] width 4 height 4
checkbox input "false"
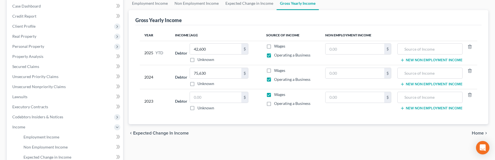
click at [274, 102] on label "Operating a Business" at bounding box center [292, 104] width 36 height 6
click at [277, 102] on input "Operating a Business" at bounding box center [279, 103] width 4 height 4
checkbox input "true"
click at [274, 96] on label "Wages" at bounding box center [279, 95] width 11 height 6
click at [277, 95] on input "Wages" at bounding box center [279, 94] width 4 height 4
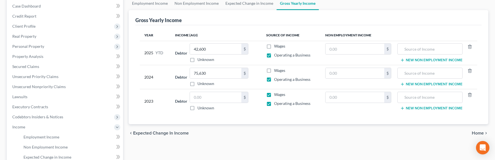
checkbox input "false"
drag, startPoint x: 201, startPoint y: 101, endPoint x: 217, endPoint y: 97, distance: 16.8
click at [202, 100] on input "text" at bounding box center [215, 97] width 51 height 11
type input "74,500"
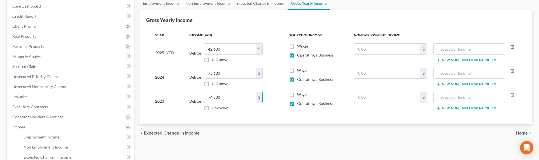
click at [217, 107] on label "Unknown" at bounding box center [220, 108] width 17 height 6
click at [217, 107] on input "Unknown" at bounding box center [216, 107] width 4 height 4
checkbox input "true"
type input "0.00"
click at [216, 83] on label "Unknown" at bounding box center [220, 84] width 17 height 6
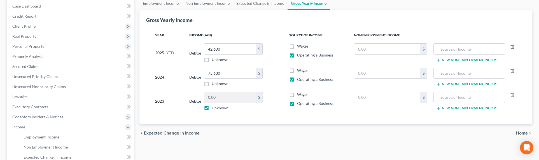
click at [216, 83] on input "Unknown" at bounding box center [216, 83] width 4 height 4
checkbox input "true"
type input "0.00"
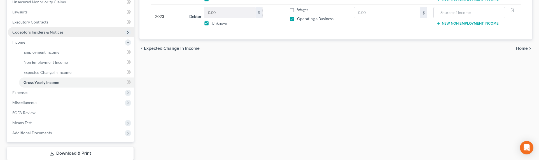
scroll to position [177, 0]
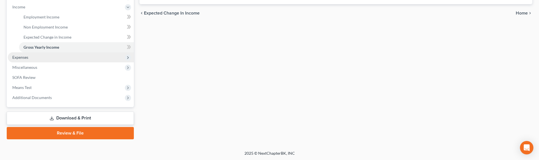
click at [21, 56] on span "Expenses" at bounding box center [20, 57] width 16 height 5
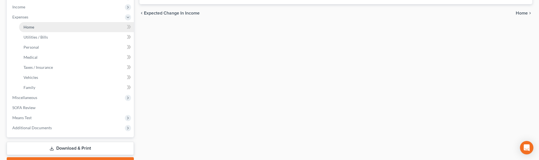
click at [27, 31] on link "Home" at bounding box center [76, 27] width 115 height 10
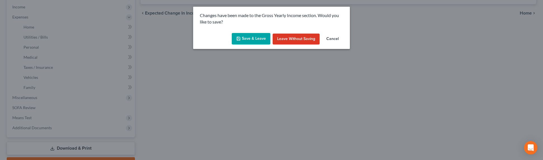
click at [243, 36] on button "Save & Leave" at bounding box center [251, 39] width 39 height 12
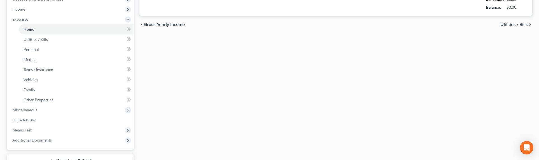
type input "2,500.00"
type input "0.00"
radio input "true"
type input "233.00"
type input "0.00"
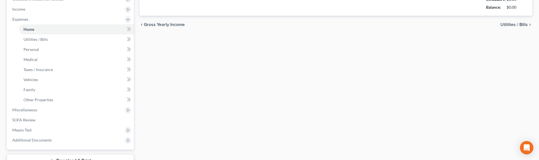
type input "0.00"
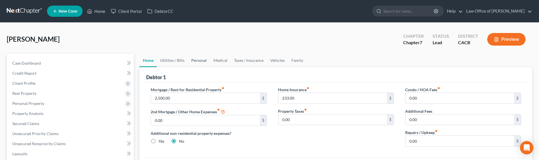
click at [192, 60] on link "Personal" at bounding box center [199, 60] width 22 height 13
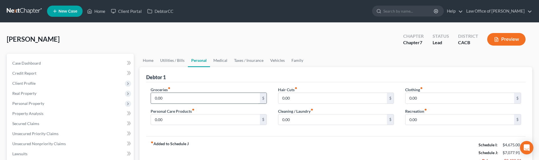
click at [177, 98] on input "0.00" at bounding box center [205, 98] width 109 height 11
type input "750"
type input "100"
type input "50"
type input "15"
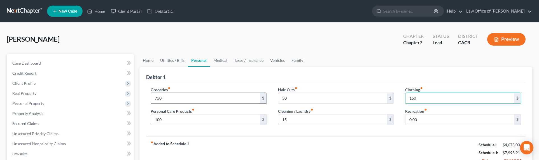
type input "150"
click at [171, 59] on link "Utilities / Bills" at bounding box center [172, 60] width 31 height 13
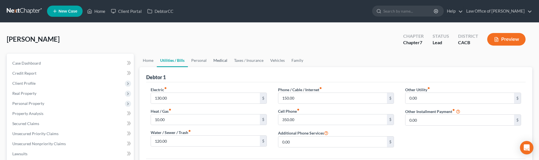
click at [219, 59] on link "Medical" at bounding box center [220, 60] width 21 height 13
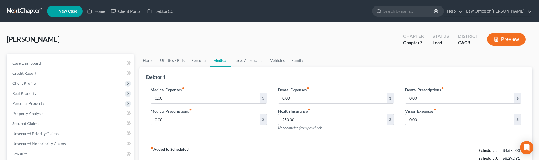
click at [243, 61] on link "Taxes / Insurance" at bounding box center [249, 60] width 36 height 13
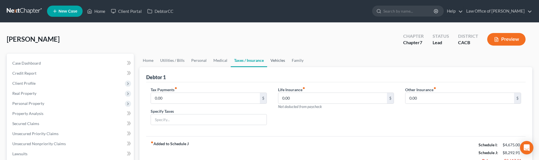
click at [271, 62] on link "Vehicles" at bounding box center [277, 60] width 21 height 13
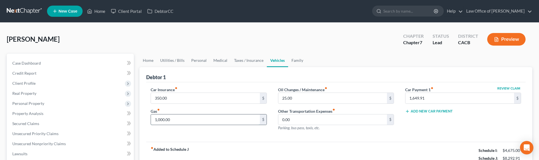
click at [167, 120] on input "1,000.00" at bounding box center [205, 119] width 109 height 11
click at [179, 119] on input "1,000.00" at bounding box center [205, 119] width 109 height 11
drag, startPoint x: 179, startPoint y: 120, endPoint x: 127, endPoint y: 115, distance: 52.0
type input "400"
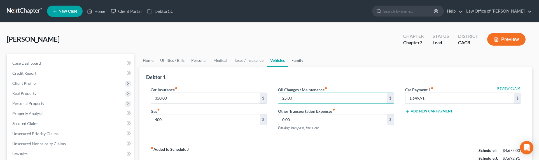
click at [295, 60] on link "Family" at bounding box center [297, 60] width 18 height 13
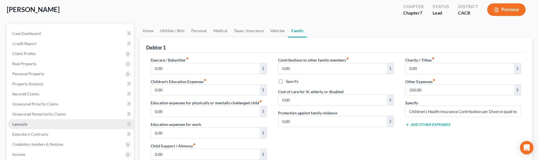
scroll to position [80, 0]
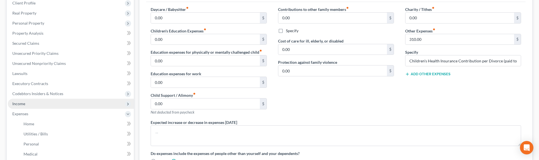
click at [23, 103] on span "Income" at bounding box center [18, 103] width 13 height 5
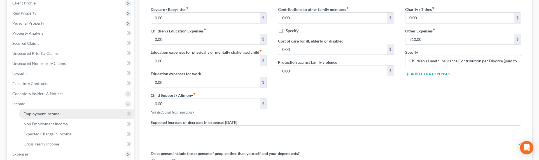
click at [37, 111] on span "Employment Income" at bounding box center [42, 113] width 36 height 5
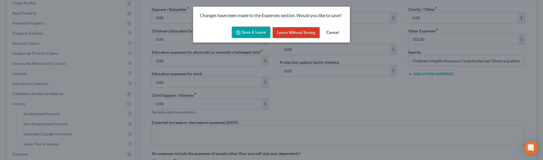
click at [256, 33] on button "Save & Leave" at bounding box center [251, 33] width 39 height 12
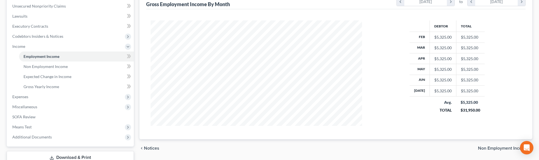
scroll to position [139, 0]
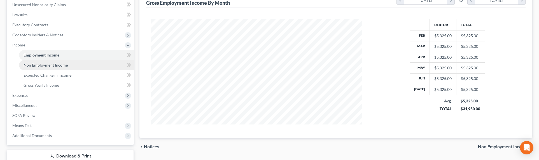
click at [44, 65] on span "Non Employment Income" at bounding box center [46, 65] width 44 height 5
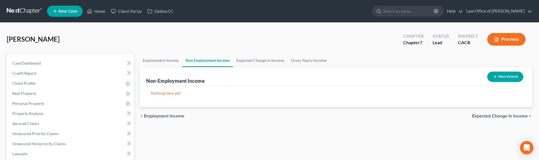
click at [496, 78] on button "New Income" at bounding box center [505, 77] width 36 height 10
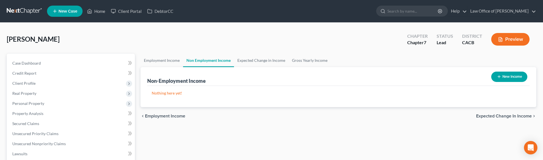
select select "0"
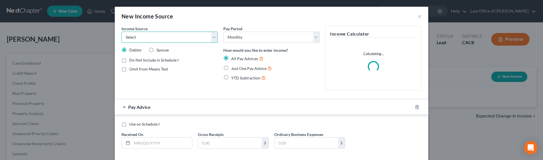
click at [177, 37] on select "Select Unemployment Disability (from employer) Pension Retirement Social Securi…" at bounding box center [169, 37] width 96 height 11
select select "13"
click at [121, 32] on select "Select Unemployment Disability (from employer) Pension Retirement Social Securi…" at bounding box center [169, 37] width 96 height 11
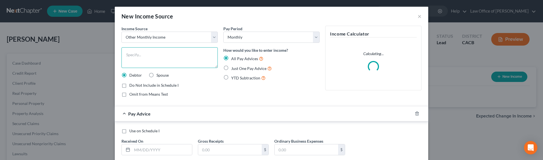
click at [148, 55] on textarea at bounding box center [169, 57] width 96 height 21
type textarea "Family/Friend Support"
click at [250, 68] on span "Just One Pay Advice" at bounding box center [248, 68] width 35 height 5
click at [237, 68] on input "Just One Pay Advice" at bounding box center [235, 67] width 4 height 4
radio input "true"
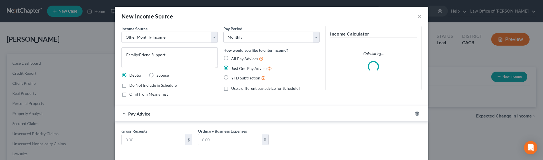
scroll to position [25, 0]
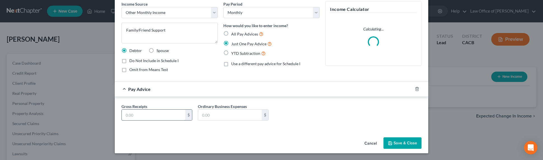
click at [148, 116] on input "text" at bounding box center [154, 115] width 64 height 11
click at [217, 48] on div "Income Source * Select Unemployment Disability (from employer) Pension Retireme…" at bounding box center [170, 39] width 102 height 76
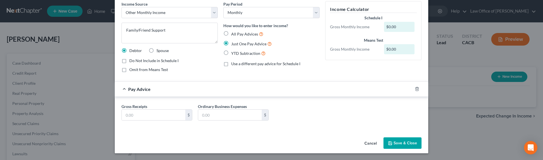
click at [135, 69] on span "Omit from Means Test" at bounding box center [148, 69] width 39 height 5
click at [135, 69] on input "Omit from Means Test" at bounding box center [134, 69] width 4 height 4
checkbox input "true"
click at [137, 114] on input "text" at bounding box center [154, 115] width 64 height 11
type input "2,000"
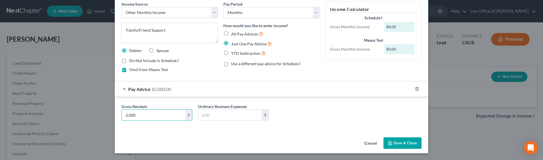
click at [406, 140] on button "Save & Close" at bounding box center [402, 143] width 38 height 12
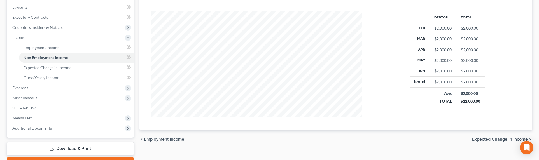
scroll to position [177, 0]
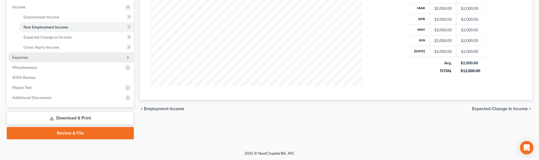
click at [22, 57] on span "Expenses" at bounding box center [20, 57] width 16 height 5
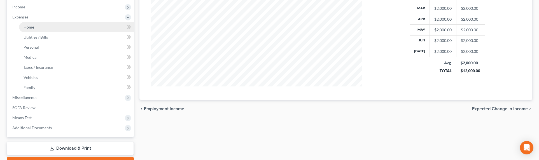
click at [28, 26] on span "Home" at bounding box center [29, 27] width 11 height 5
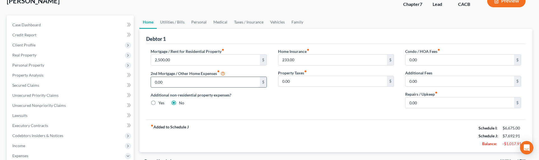
scroll to position [57, 0]
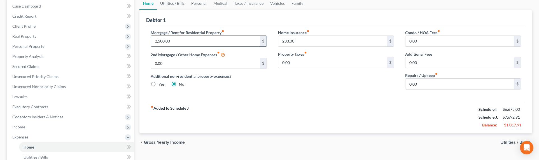
click at [179, 42] on input "2,500.00" at bounding box center [205, 41] width 109 height 11
type input "2,350"
click at [305, 60] on input "0.00" at bounding box center [332, 62] width 109 height 11
drag, startPoint x: 281, startPoint y: 102, endPoint x: 277, endPoint y: 94, distance: 8.9
click at [282, 101] on div "fiber_manual_record Added to Schedule J Schedule I: $6,675.00 Schedule J: $7,54…" at bounding box center [335, 117] width 379 height 33
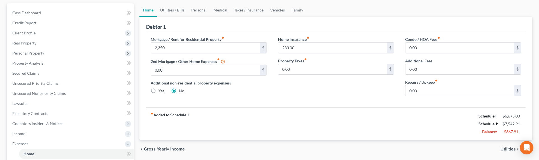
scroll to position [44, 0]
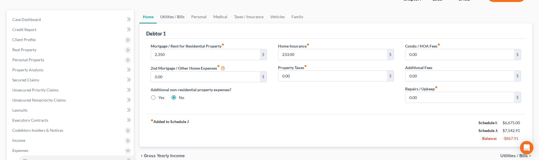
click at [167, 18] on link "Utilities / Bills" at bounding box center [172, 16] width 31 height 13
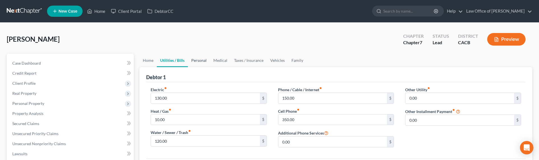
click at [200, 62] on link "Personal" at bounding box center [199, 60] width 22 height 13
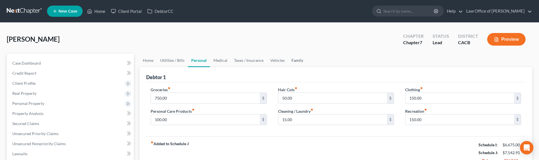
click at [301, 60] on link "Family" at bounding box center [297, 60] width 18 height 13
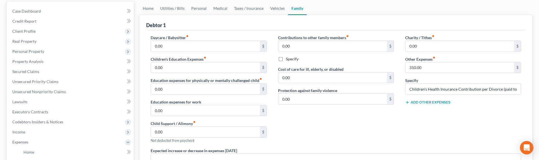
scroll to position [69, 0]
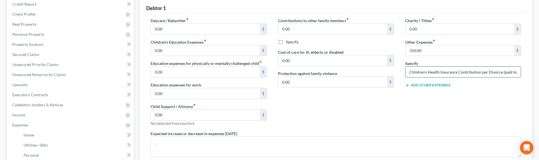
click at [458, 72] on input "Children's Health Insurance Contribution per Divorce (paid to ex)" at bounding box center [462, 72] width 115 height 11
drag, startPoint x: 480, startPoint y: 72, endPoint x: 532, endPoint y: 72, distance: 52.1
click at [498, 72] on div "Home Utilities / Bills Personal Medical Taxes / Insurance Vehicles Family Debto…" at bounding box center [336, 131] width 398 height 293
click at [498, 72] on input "Children's Health Insurance Contribution per Divorce (paid to ex)" at bounding box center [462, 72] width 115 height 11
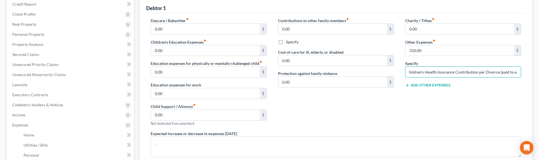
drag, startPoint x: 478, startPoint y: 72, endPoint x: 529, endPoint y: 72, distance: 50.9
click at [498, 72] on div "Debtor 1 Daycare / Babysitter fiber_manual_record 0.00 $ Children's Education E…" at bounding box center [335, 108] width 393 height 221
type input "Children's Health Insurance Contribution"
click at [430, 111] on div "Charity / Tithes fiber_manual_record 0.00 $ Other Expenses fiber_manual_record …" at bounding box center [462, 74] width 127 height 113
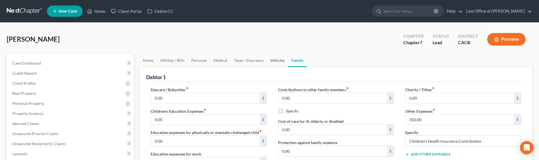
click at [279, 62] on link "Vehicles" at bounding box center [277, 60] width 21 height 13
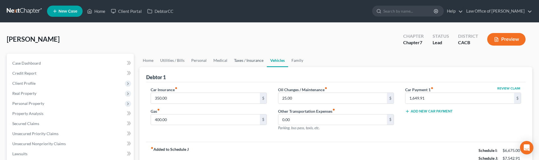
click at [244, 61] on link "Taxes / Insurance" at bounding box center [249, 60] width 36 height 13
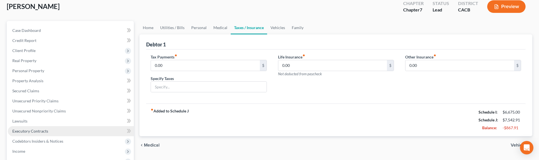
scroll to position [52, 0]
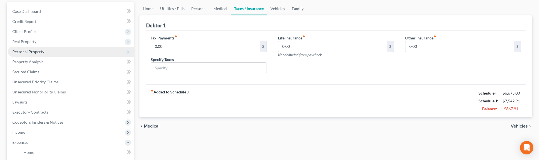
click at [26, 50] on span "Personal Property" at bounding box center [28, 51] width 32 height 5
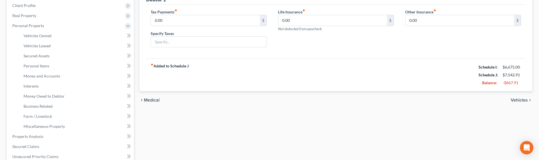
scroll to position [127, 0]
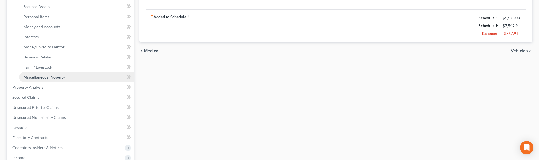
click at [44, 76] on span "Miscellaneous Property" at bounding box center [44, 77] width 41 height 5
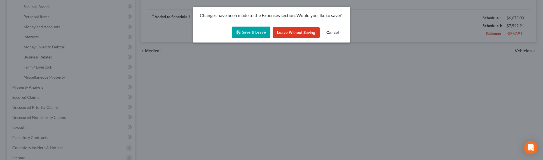
click at [249, 32] on button "Save & Leave" at bounding box center [251, 33] width 39 height 12
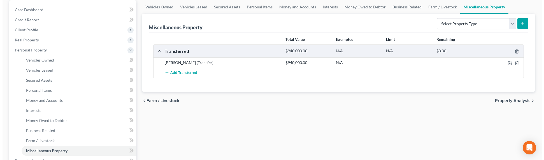
scroll to position [6, 0]
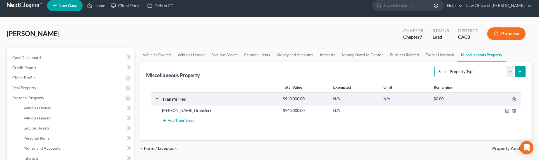
click at [481, 72] on select "Select Property Type Assigned for Creditor Benefit Within 1 Year Holding for An…" at bounding box center [473, 71] width 79 height 11
select select "transferred"
click at [434, 66] on select "Select Property Type Assigned for Creditor Benefit Within 1 Year Holding for An…" at bounding box center [473, 71] width 79 height 11
click at [498, 72] on button "submit" at bounding box center [519, 71] width 11 height 11
select select "Ordinary (within 2 years)"
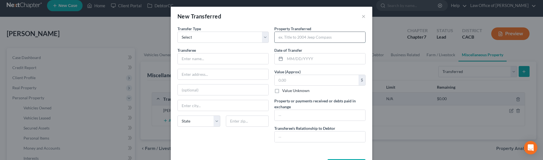
click at [323, 38] on input "text" at bounding box center [320, 37] width 91 height 11
type input "Paid property taxes and debts"
click at [225, 60] on input "text" at bounding box center [223, 58] width 91 height 11
type input "P"
type input "Various Vendors"
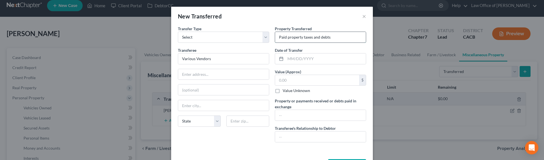
click at [346, 40] on input "Paid property taxes and debts" at bounding box center [320, 37] width 91 height 11
type input "Paid property taxes and debts paid from money from divorce (ex-spouse)"
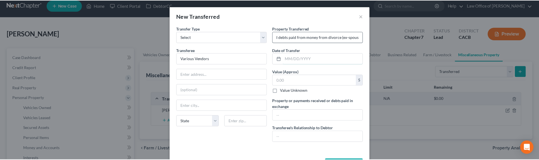
scroll to position [0, 0]
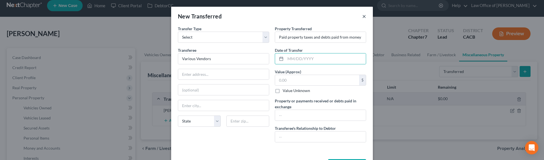
click at [362, 16] on button "×" at bounding box center [364, 16] width 4 height 7
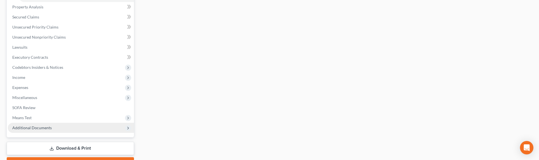
scroll to position [238, 0]
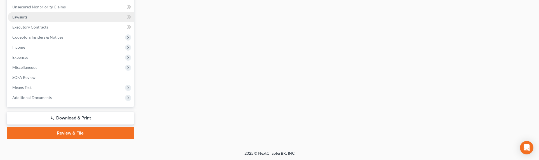
click at [21, 19] on span "Lawsuits" at bounding box center [19, 17] width 15 height 5
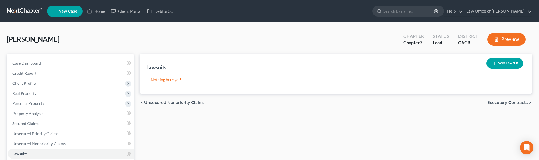
click at [489, 68] on div "New Lawsuit" at bounding box center [504, 63] width 41 height 15
click at [492, 65] on button "New Lawsuit" at bounding box center [505, 63] width 37 height 10
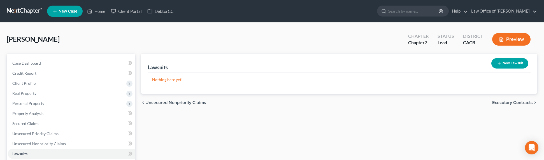
select select "0"
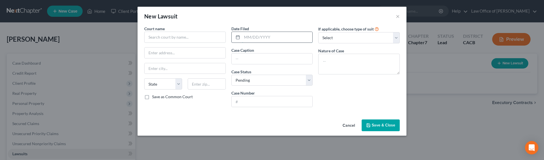
click at [293, 38] on input "text" at bounding box center [277, 37] width 71 height 11
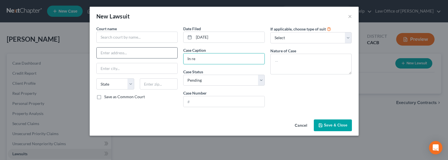
drag, startPoint x: 201, startPoint y: 56, endPoint x: 176, endPoint y: 58, distance: 24.4
click at [176, 58] on div "Court name * State AL AK AR AZ CA CO CT DE DC FL GA GU HI ID IL IN IA KS KY LA …" at bounding box center [223, 69] width 261 height 86
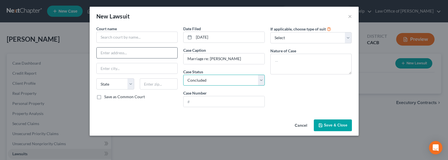
click at [183, 75] on select "Select Pending On Appeal Concluded" at bounding box center [223, 80] width 81 height 11
click at [114, 36] on input "text" at bounding box center [136, 37] width 81 height 11
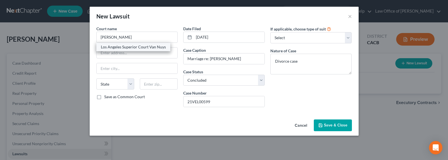
click at [120, 46] on div "Los Angeles Superior Court Van Nuys" at bounding box center [133, 47] width 65 height 6
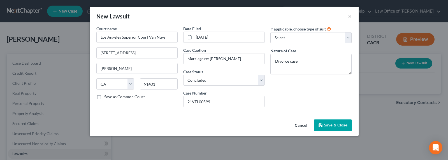
click at [335, 122] on button "Save & Close" at bounding box center [332, 126] width 38 height 12
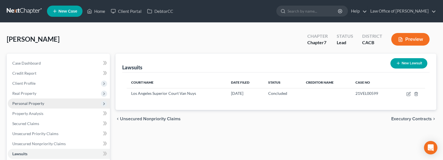
click at [20, 103] on span "Personal Property" at bounding box center [28, 103] width 32 height 5
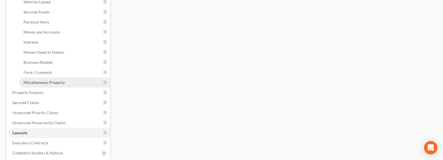
click at [35, 80] on span "Miscellaneous Property" at bounding box center [44, 82] width 41 height 5
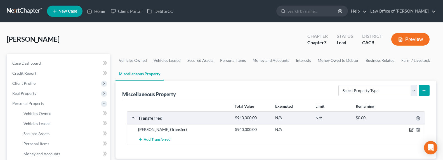
click at [410, 130] on icon "button" at bounding box center [411, 130] width 4 height 4
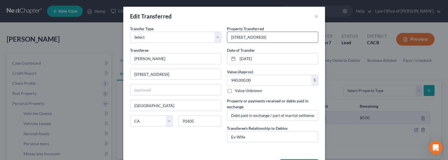
click at [231, 38] on input "7527 Bellaire Ave, North Hollywood, CA 91605" at bounding box center [272, 37] width 91 height 11
click at [229, 37] on input "7527 Bellaire Ave, North Hollywood, CA 91605" at bounding box center [272, 37] width 91 height 11
click at [254, 119] on input "Debt paid in exchange / part of marital settlement agreement / Debtor received …" at bounding box center [272, 115] width 91 height 11
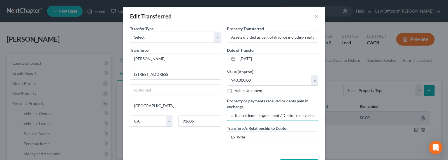
scroll to position [0, 135]
drag, startPoint x: 258, startPoint y: 116, endPoint x: 322, endPoint y: 119, distance: 64.4
click at [322, 119] on div "An exemption set must first be selected from the Filing Information section. Tr…" at bounding box center [224, 91] width 202 height 131
click at [312, 115] on input "Debt paid in exchange / part of marital settlement agreement / Debtor received …" at bounding box center [272, 115] width 91 height 11
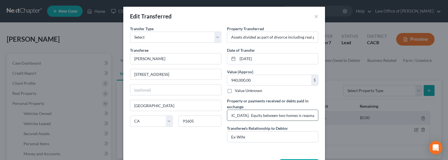
click at [281, 115] on input "Debt paid in exchange / part of marital settlement agreement / Debtor received …" at bounding box center [272, 115] width 91 height 11
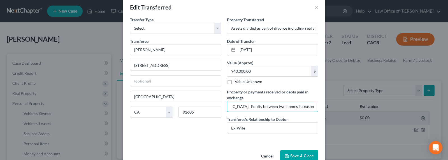
scroll to position [22, 0]
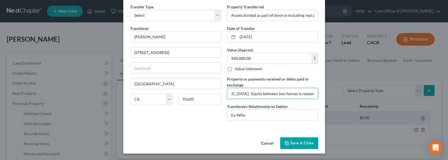
click at [306, 140] on button "Save & Close" at bounding box center [299, 143] width 38 height 12
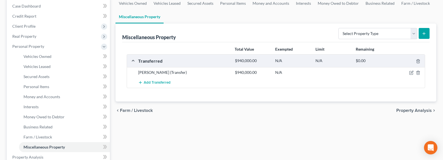
scroll to position [187, 0]
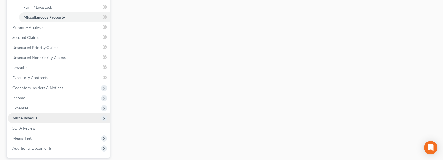
click at [21, 122] on span "Miscellaneous" at bounding box center [59, 118] width 102 height 10
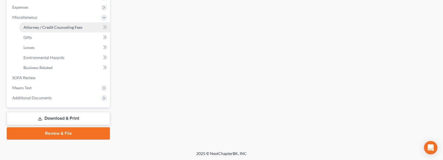
click at [34, 26] on span "Attorney / Credit Counseling Fees" at bounding box center [53, 27] width 59 height 5
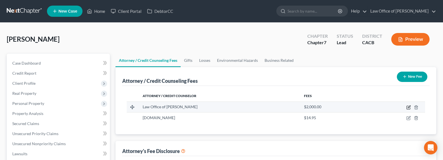
click at [409, 106] on icon "button" at bounding box center [409, 107] width 4 height 4
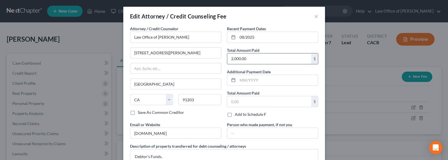
drag, startPoint x: 247, startPoint y: 61, endPoint x: 257, endPoint y: 57, distance: 10.7
click at [257, 57] on input "2,000.00" at bounding box center [269, 58] width 84 height 11
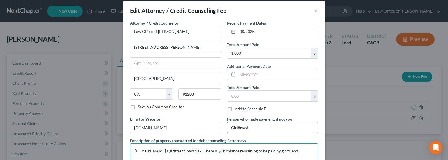
scroll to position [6, 0]
drag, startPoint x: 277, startPoint y: 153, endPoint x: 281, endPoint y: 151, distance: 4.8
click at [278, 152] on textarea "Debtor's girlfriend paid $1k. There is $1k balance remaining to be paid by girl…" at bounding box center [224, 153] width 188 height 21
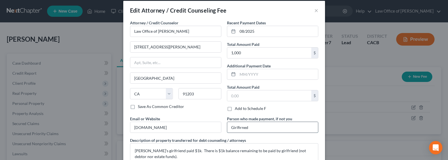
click at [251, 127] on input "Girlfirned" at bounding box center [272, 127] width 91 height 11
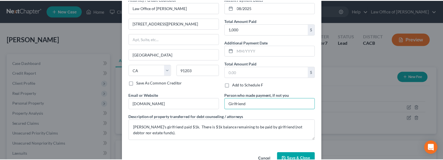
scroll to position [45, 0]
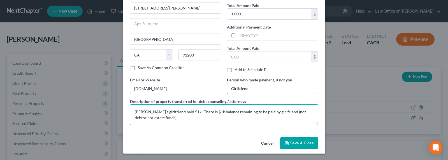
drag, startPoint x: 289, startPoint y: 120, endPoint x: 290, endPoint y: 123, distance: 4.2
click at [289, 120] on textarea "Debtor's girlfriend paid $1k. There is $1k balance remaining to be paid by girl…" at bounding box center [224, 114] width 188 height 21
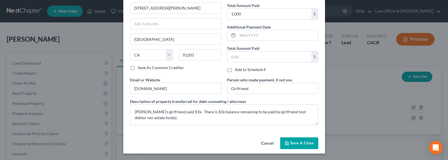
click at [298, 144] on span "Save & Close" at bounding box center [302, 143] width 24 height 5
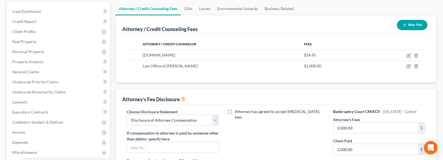
scroll to position [63, 0]
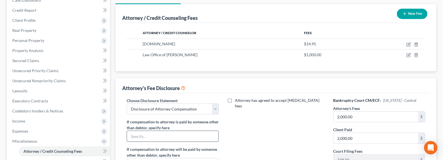
click at [161, 136] on input "text" at bounding box center [173, 136] width 92 height 11
drag, startPoint x: 374, startPoint y: 138, endPoint x: 383, endPoint y: 140, distance: 9.4
click at [383, 140] on input "2,000.00" at bounding box center [376, 138] width 85 height 11
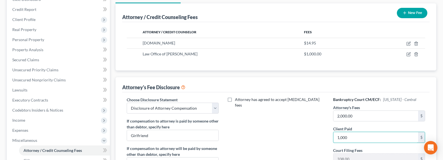
scroll to position [187, 0]
